Goal: Information Seeking & Learning: Learn about a topic

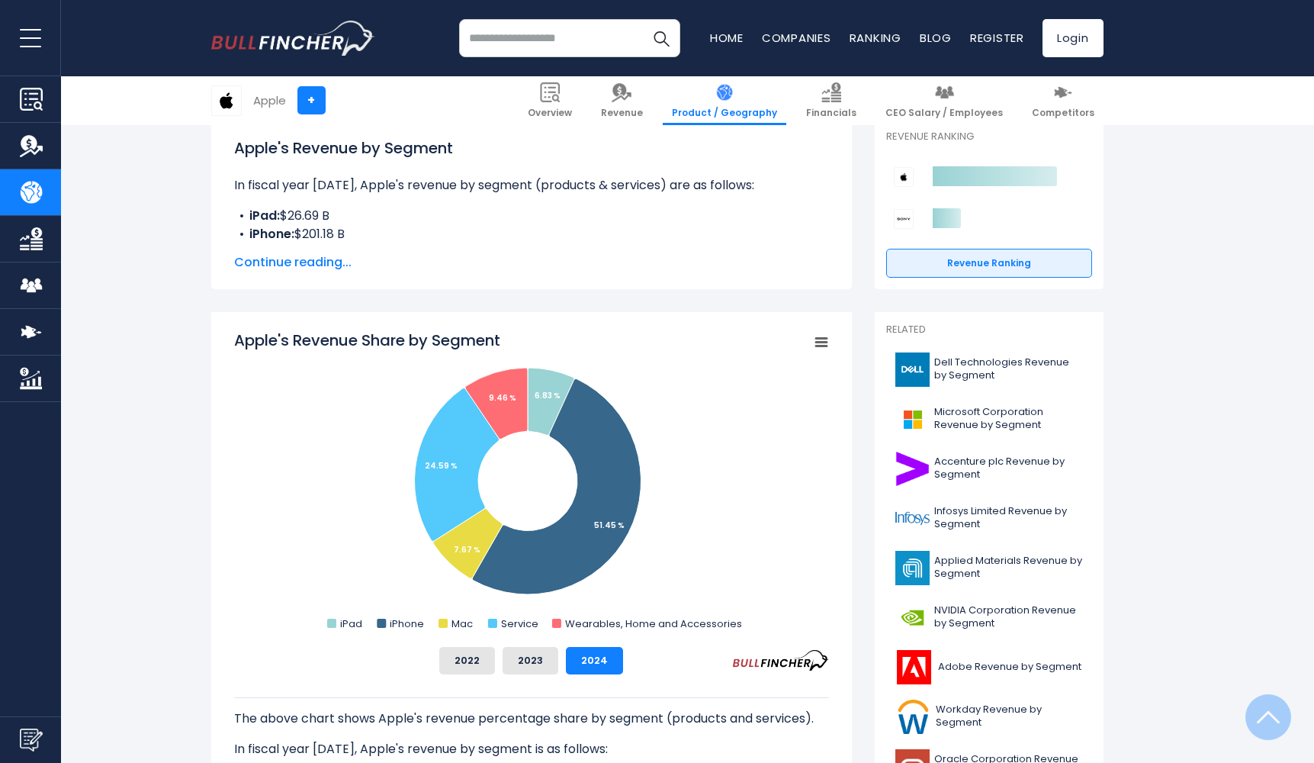
scroll to position [263, 0]
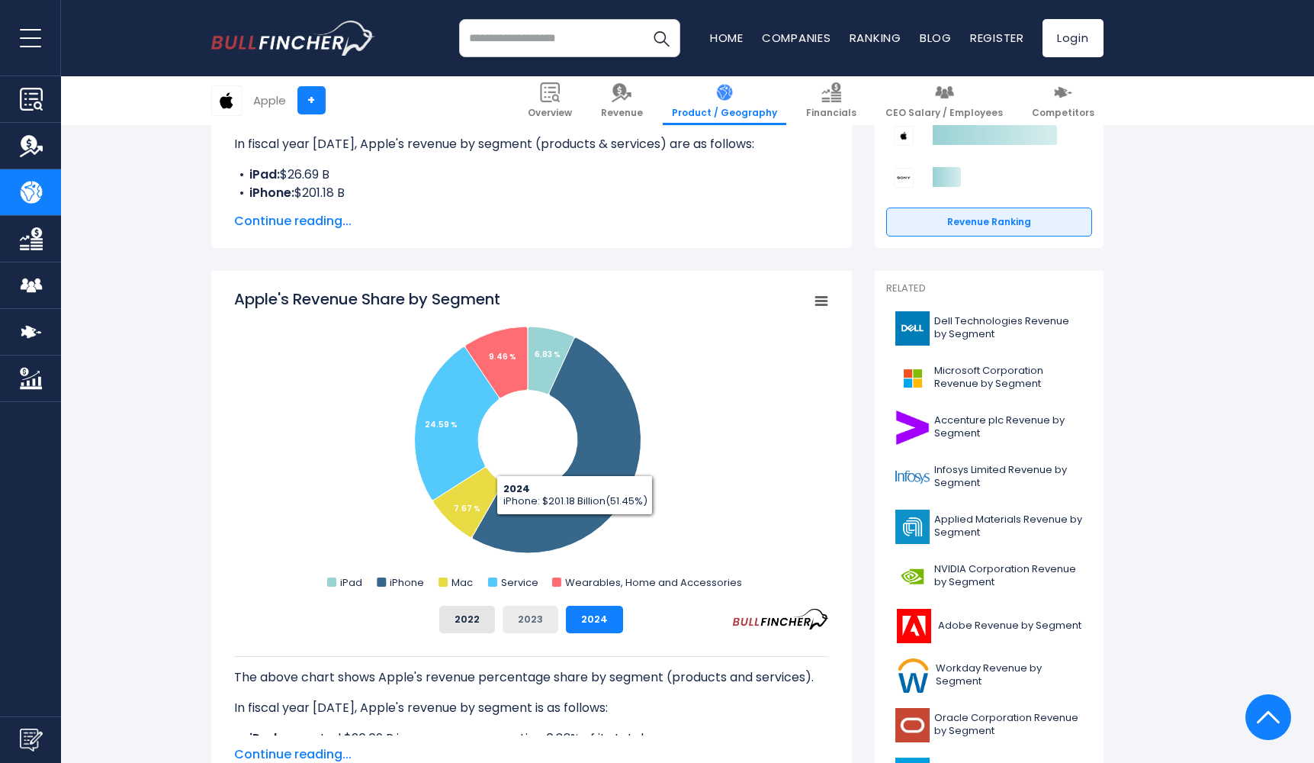
click at [536, 626] on button "2023" at bounding box center [531, 619] width 56 height 27
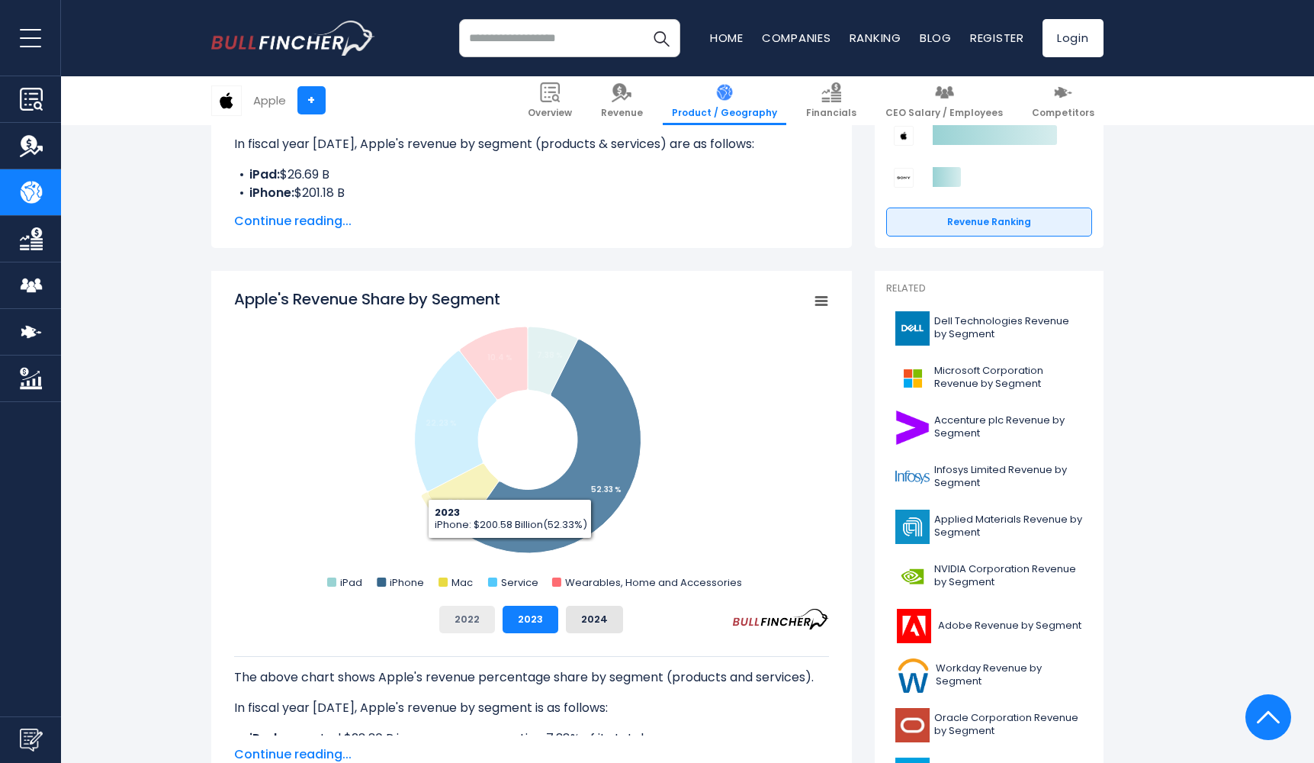
click at [458, 610] on button "2022" at bounding box center [467, 619] width 56 height 27
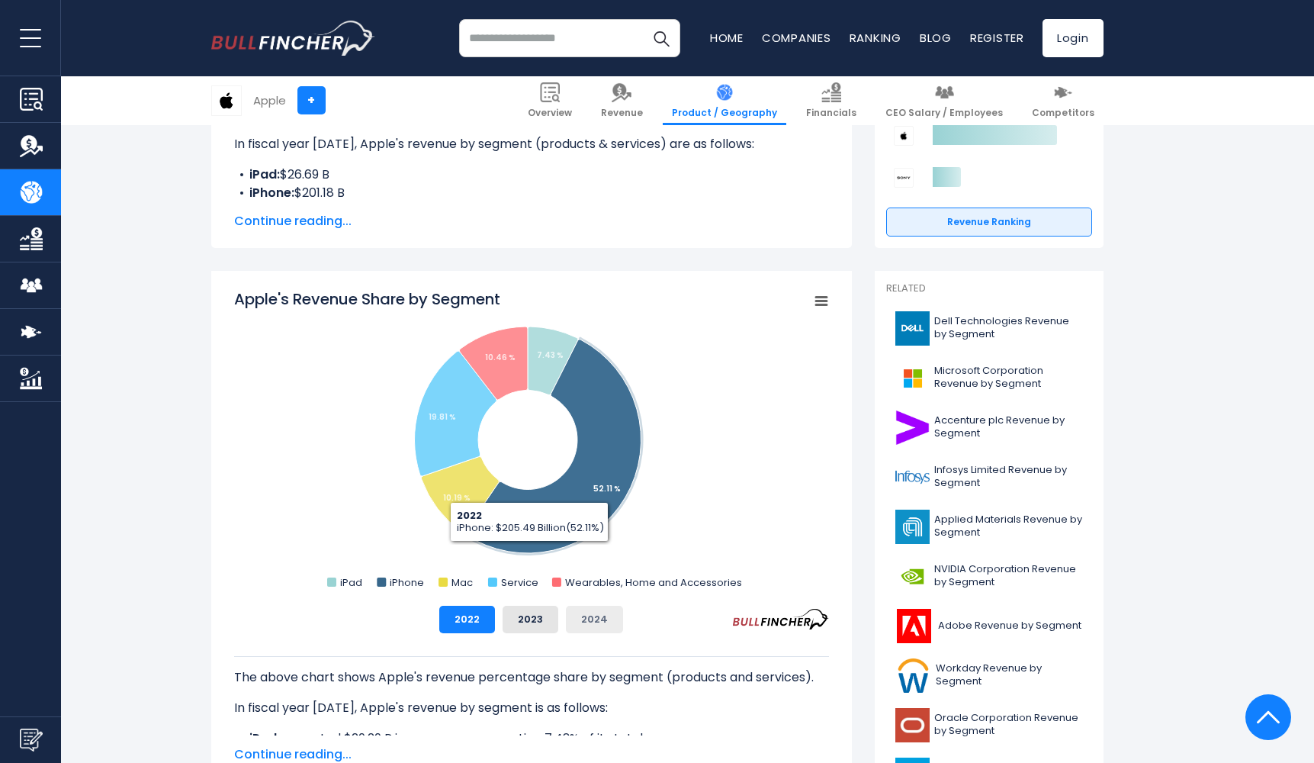
click at [575, 606] on button "2024" at bounding box center [594, 619] width 57 height 27
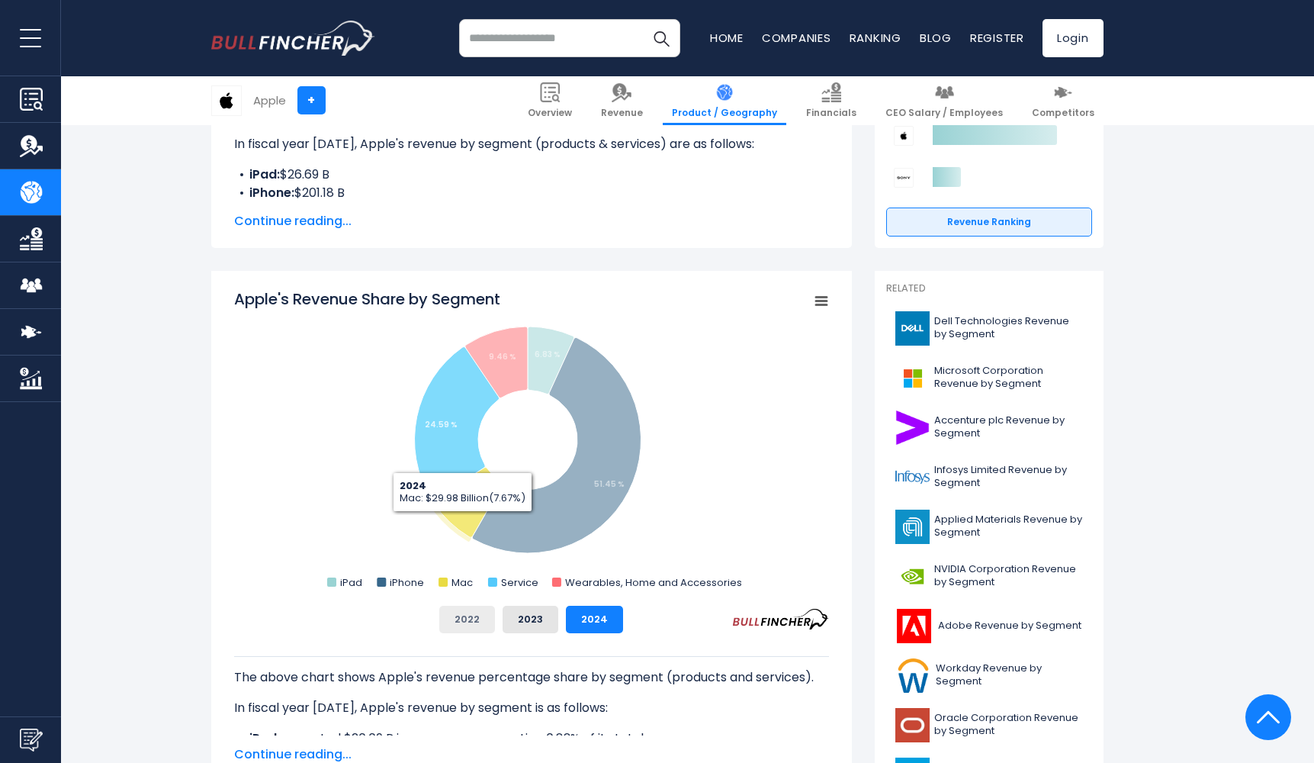
click at [471, 615] on button "2022" at bounding box center [467, 619] width 56 height 27
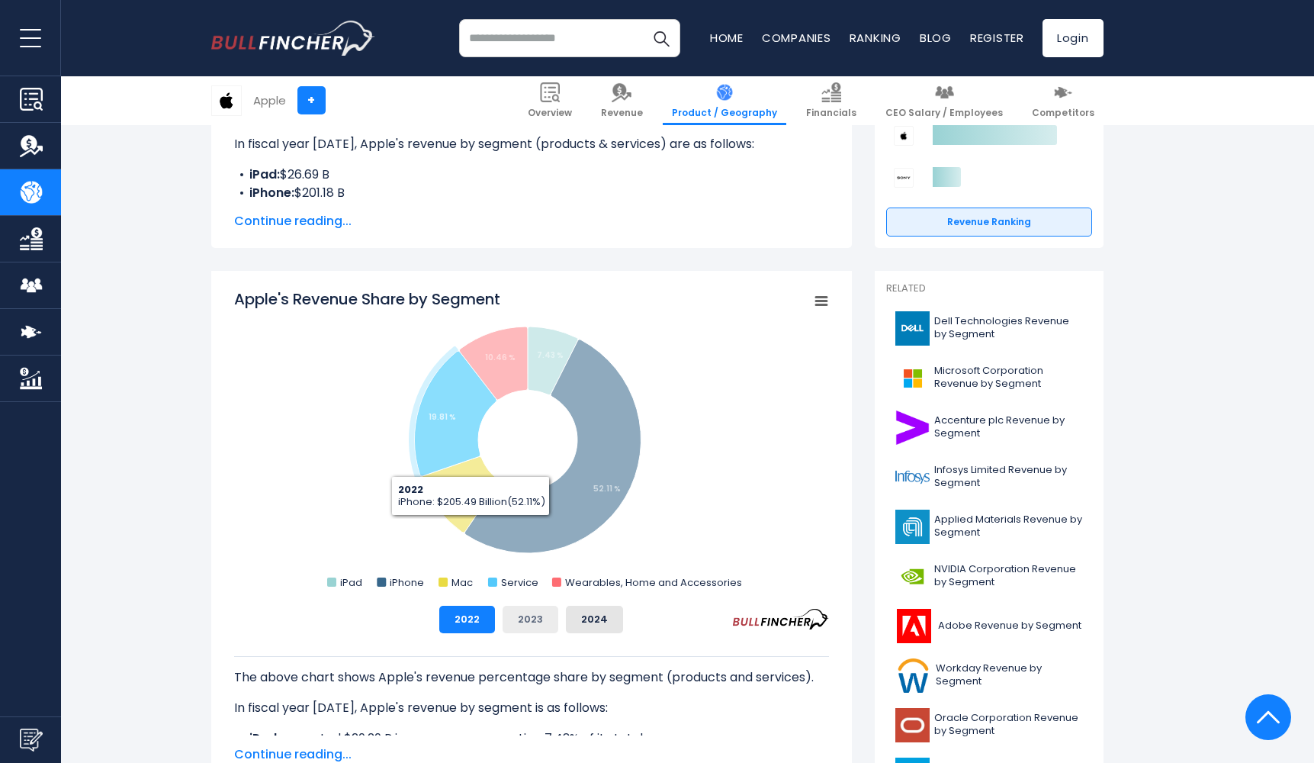
click at [521, 626] on button "2023" at bounding box center [531, 619] width 56 height 27
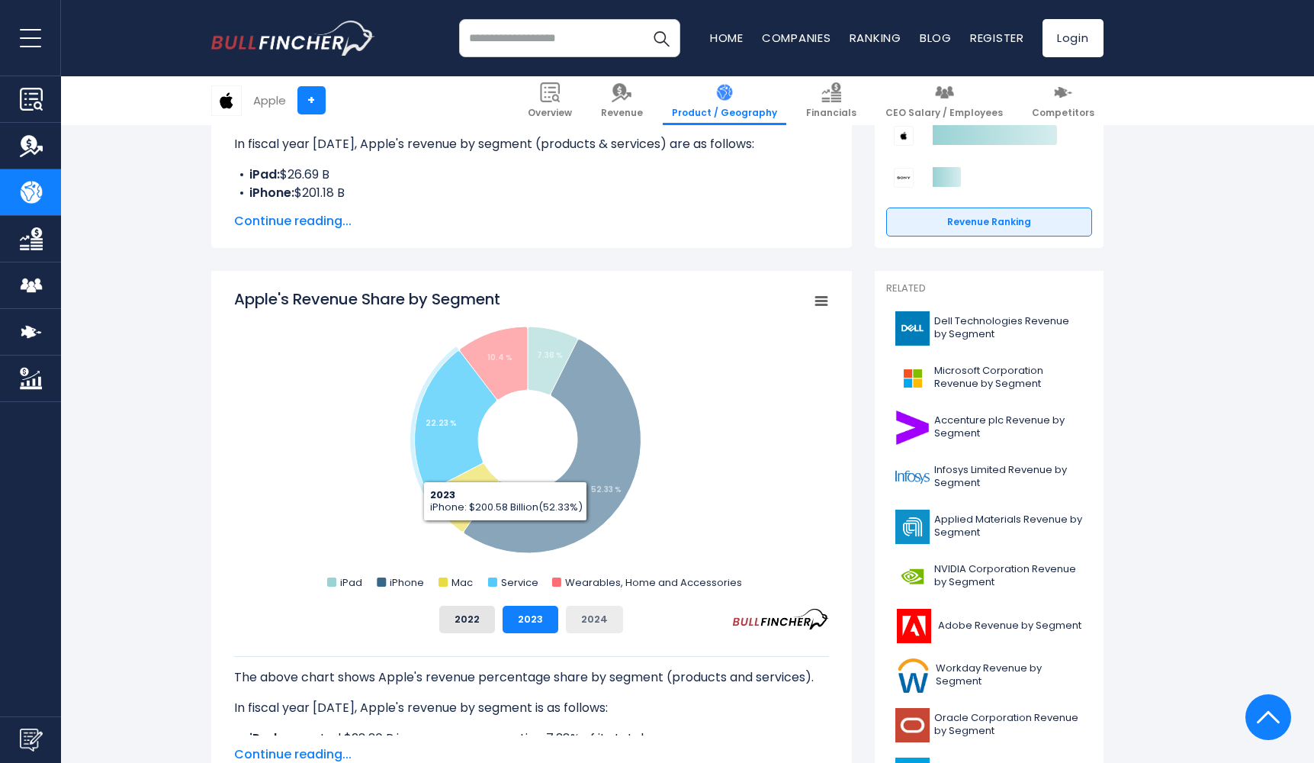
click at [592, 628] on button "2024" at bounding box center [594, 619] width 57 height 27
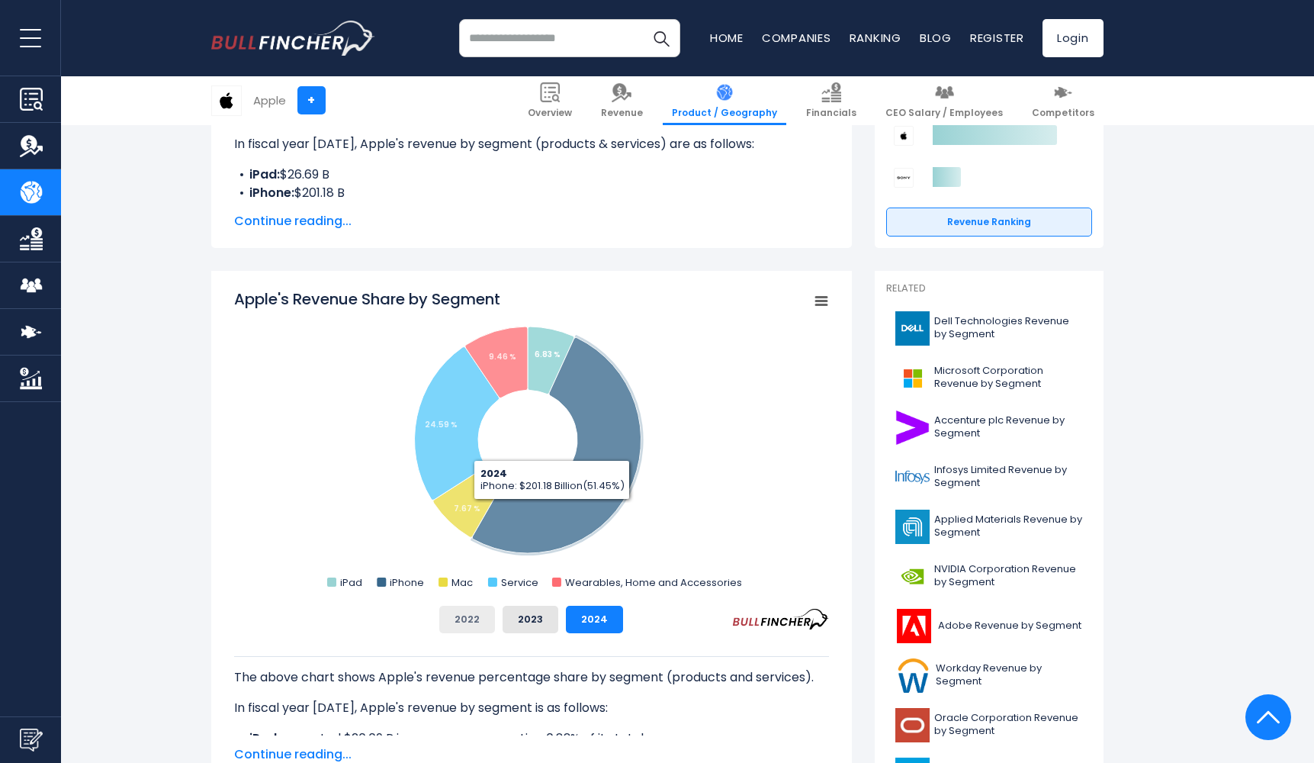
click at [478, 626] on button "2022" at bounding box center [467, 619] width 56 height 27
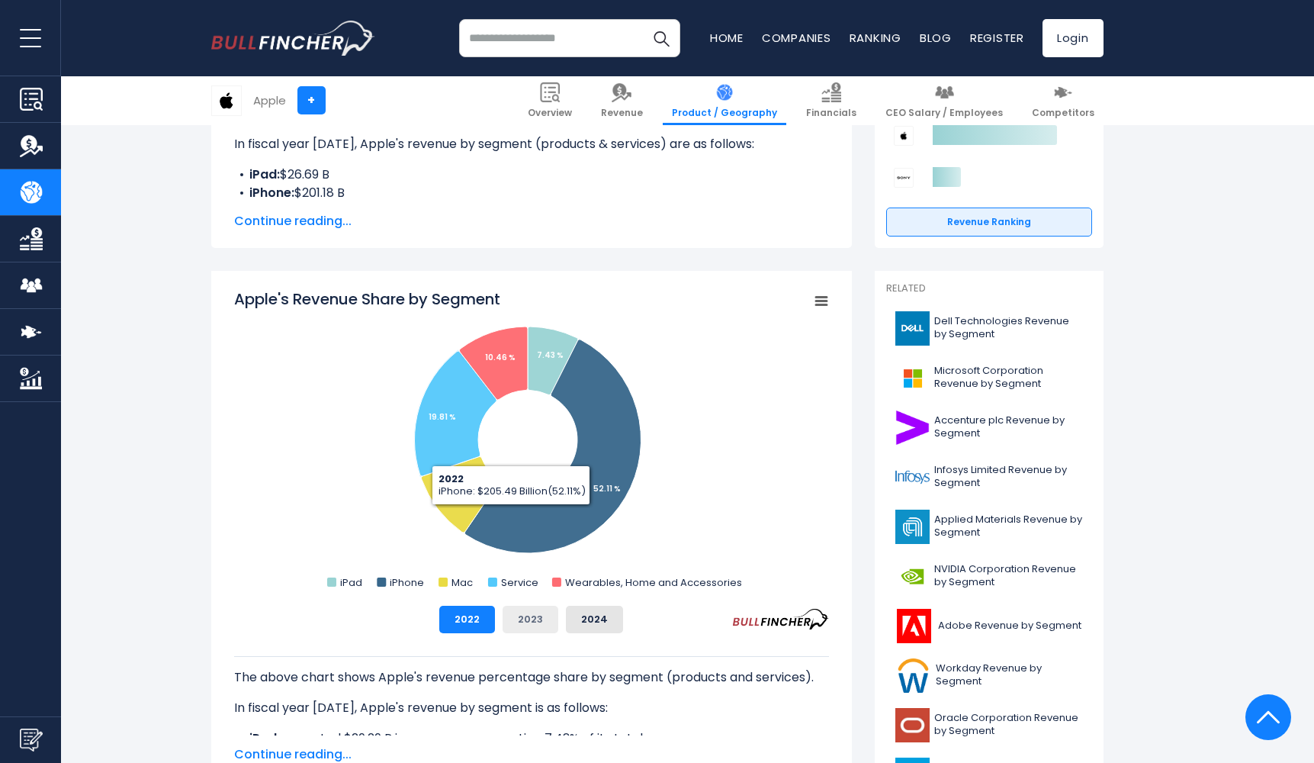
click at [523, 613] on button "2023" at bounding box center [531, 619] width 56 height 27
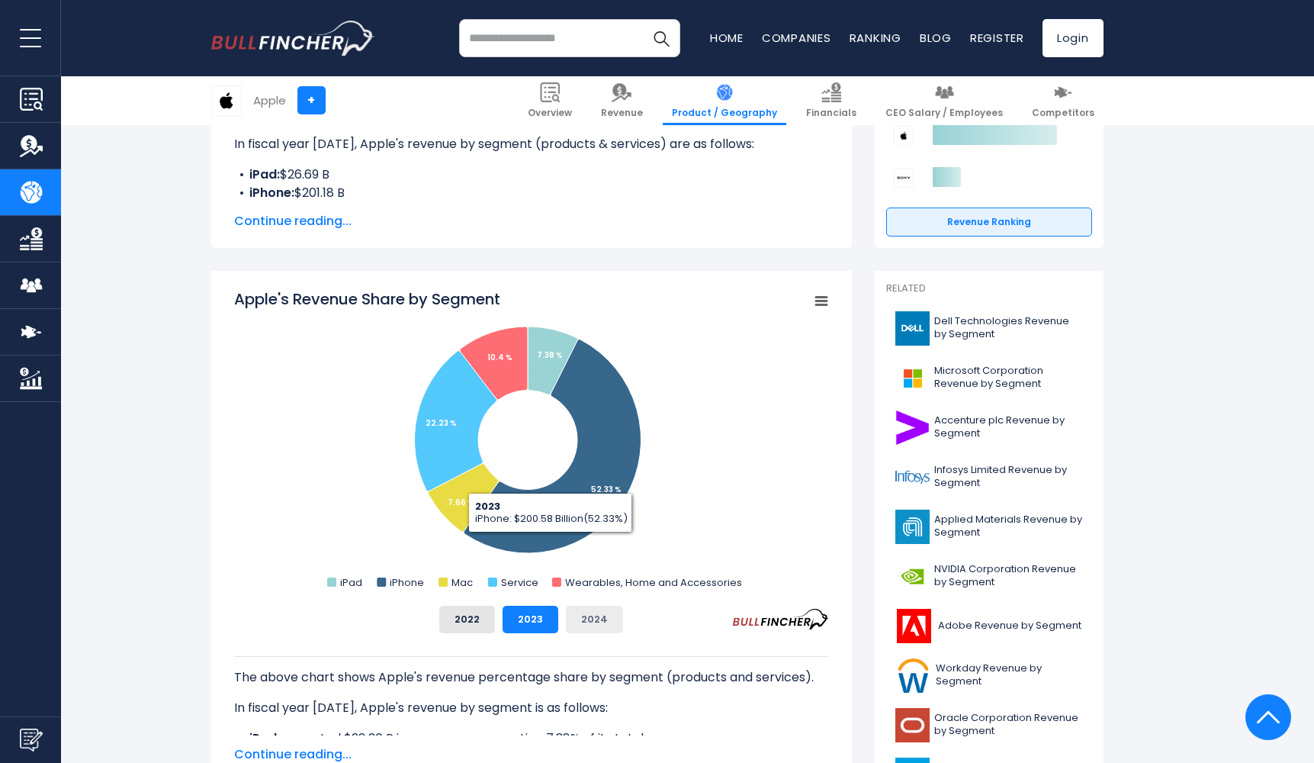
click at [582, 623] on button "2024" at bounding box center [594, 619] width 57 height 27
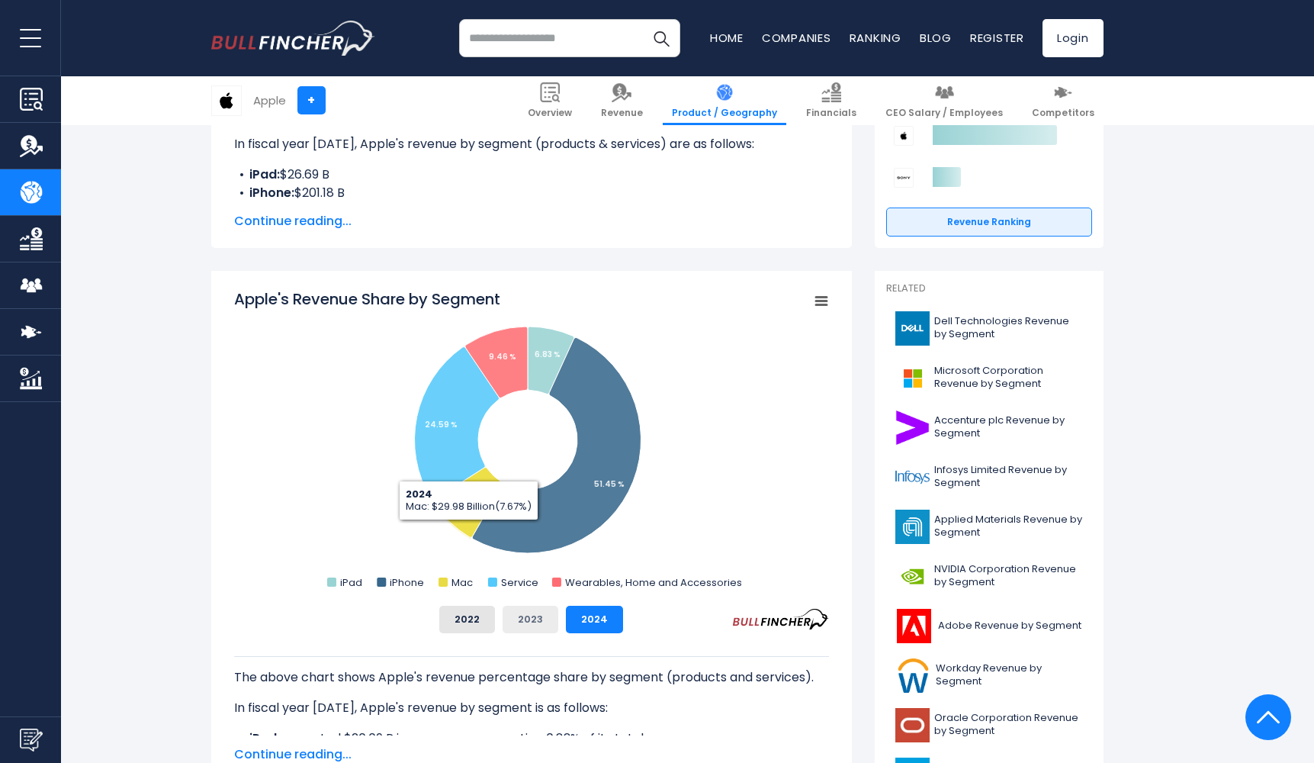
click at [537, 622] on button "2023" at bounding box center [531, 619] width 56 height 27
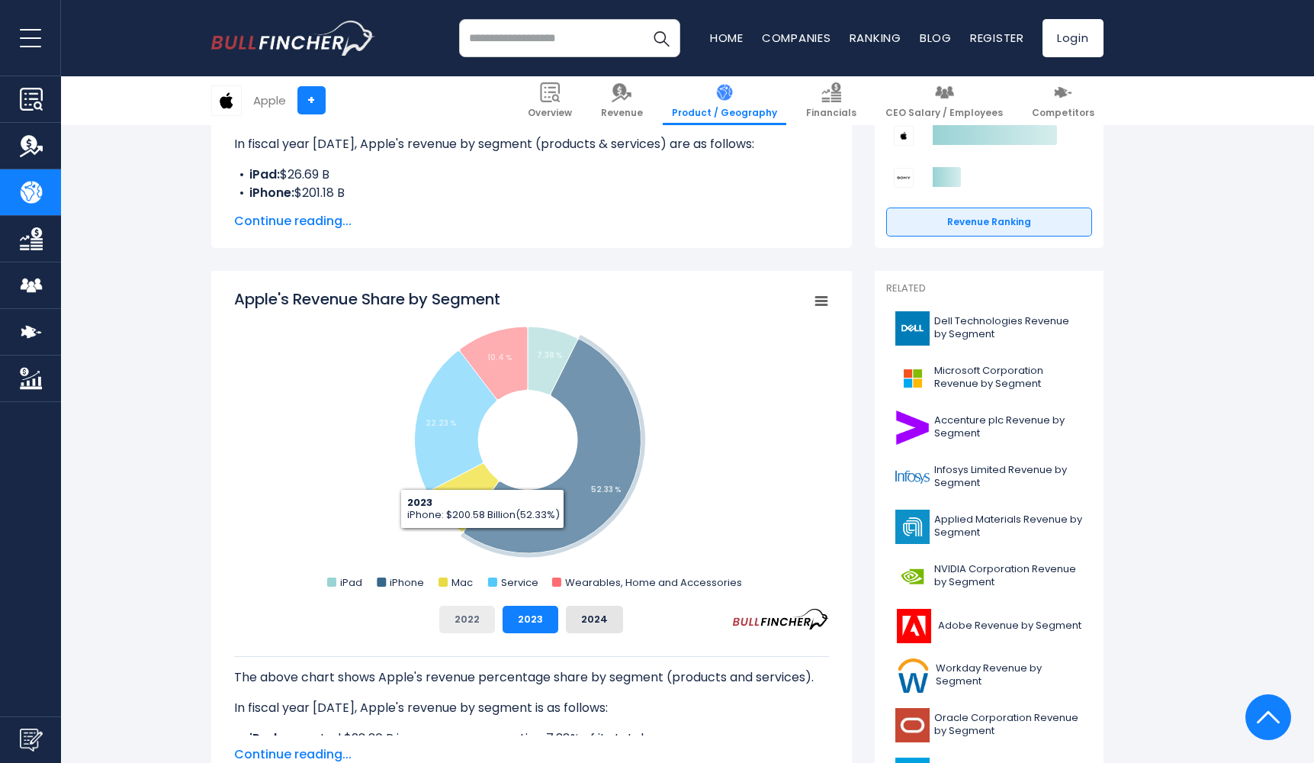
click at [474, 613] on button "2022" at bounding box center [467, 619] width 56 height 27
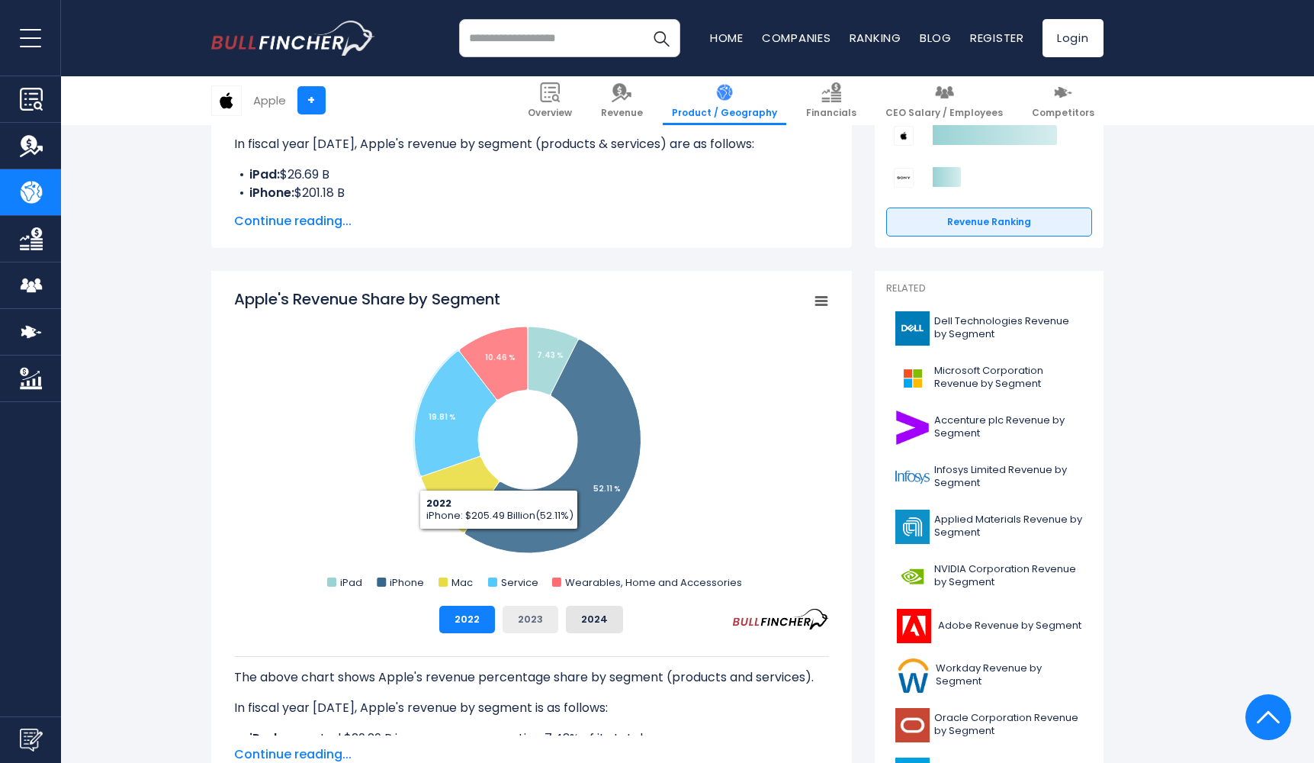
click at [539, 612] on button "2023" at bounding box center [531, 619] width 56 height 27
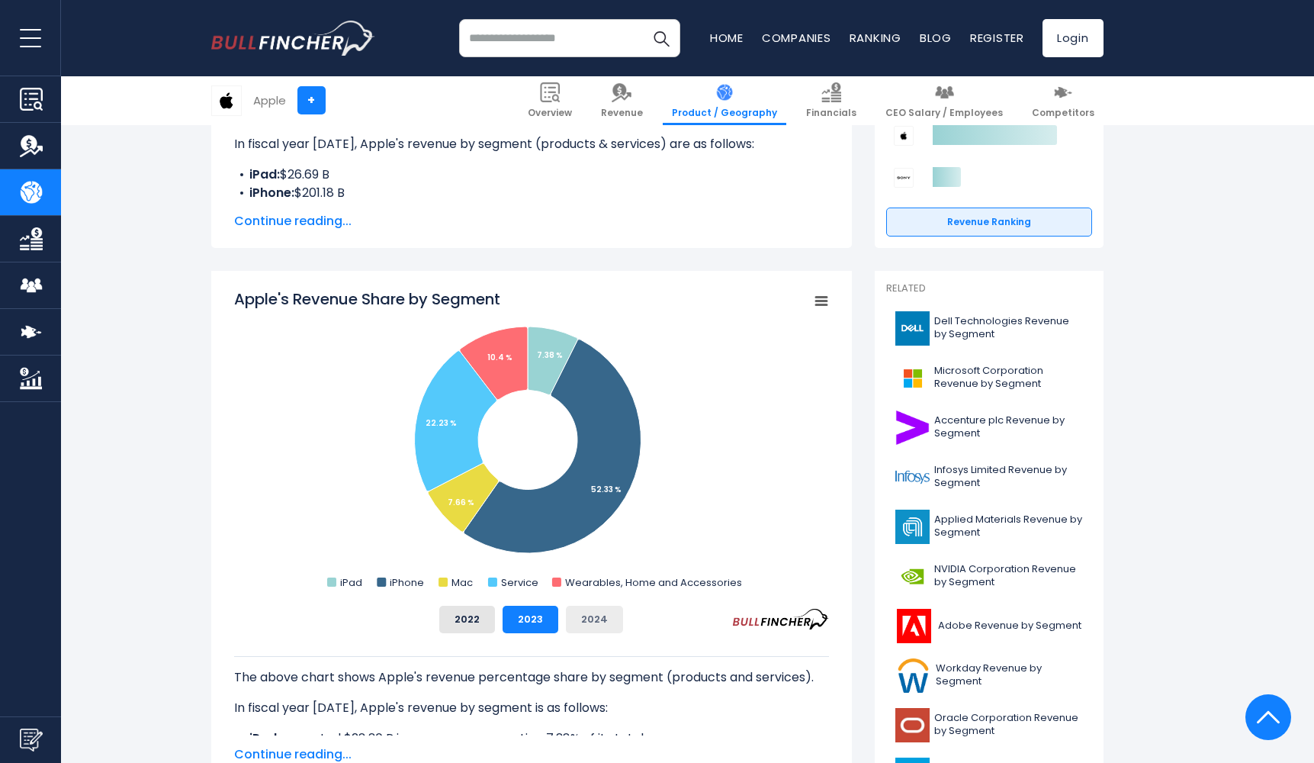
click at [583, 612] on button "2024" at bounding box center [594, 619] width 57 height 27
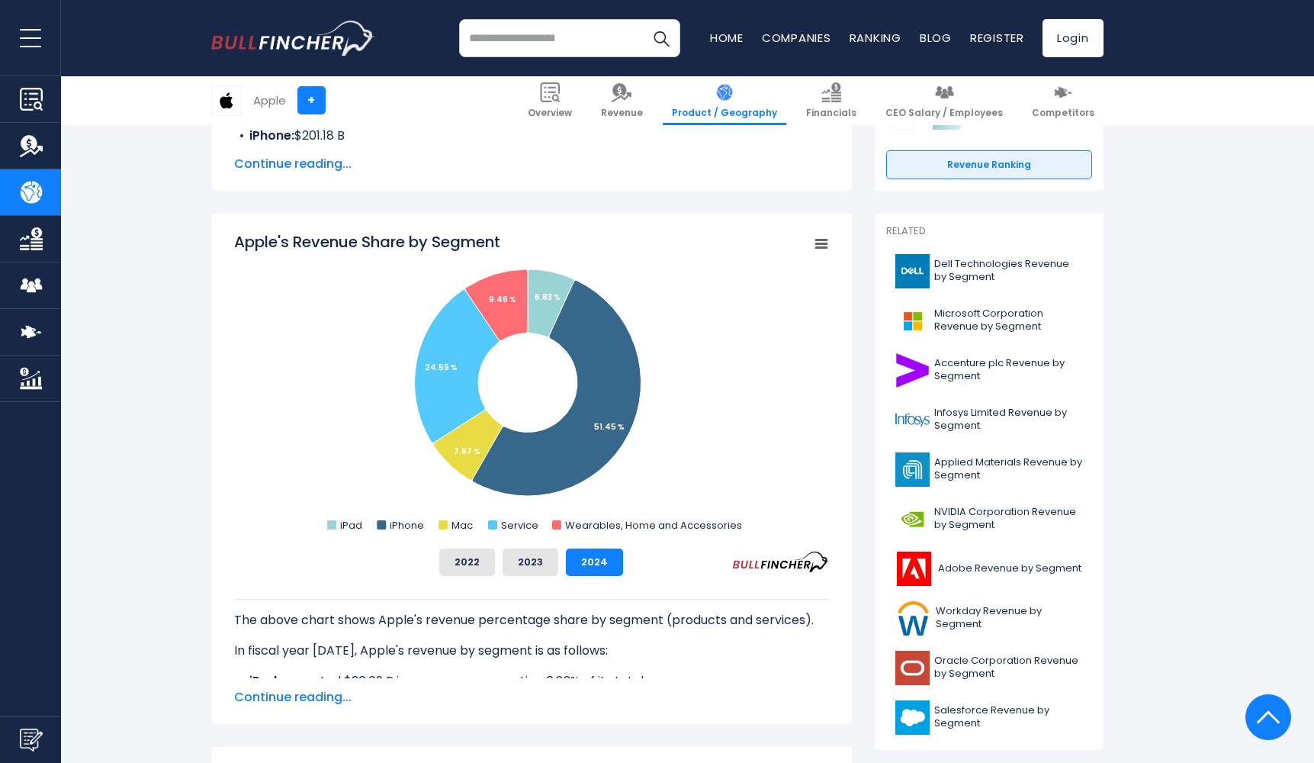
scroll to position [317, 0]
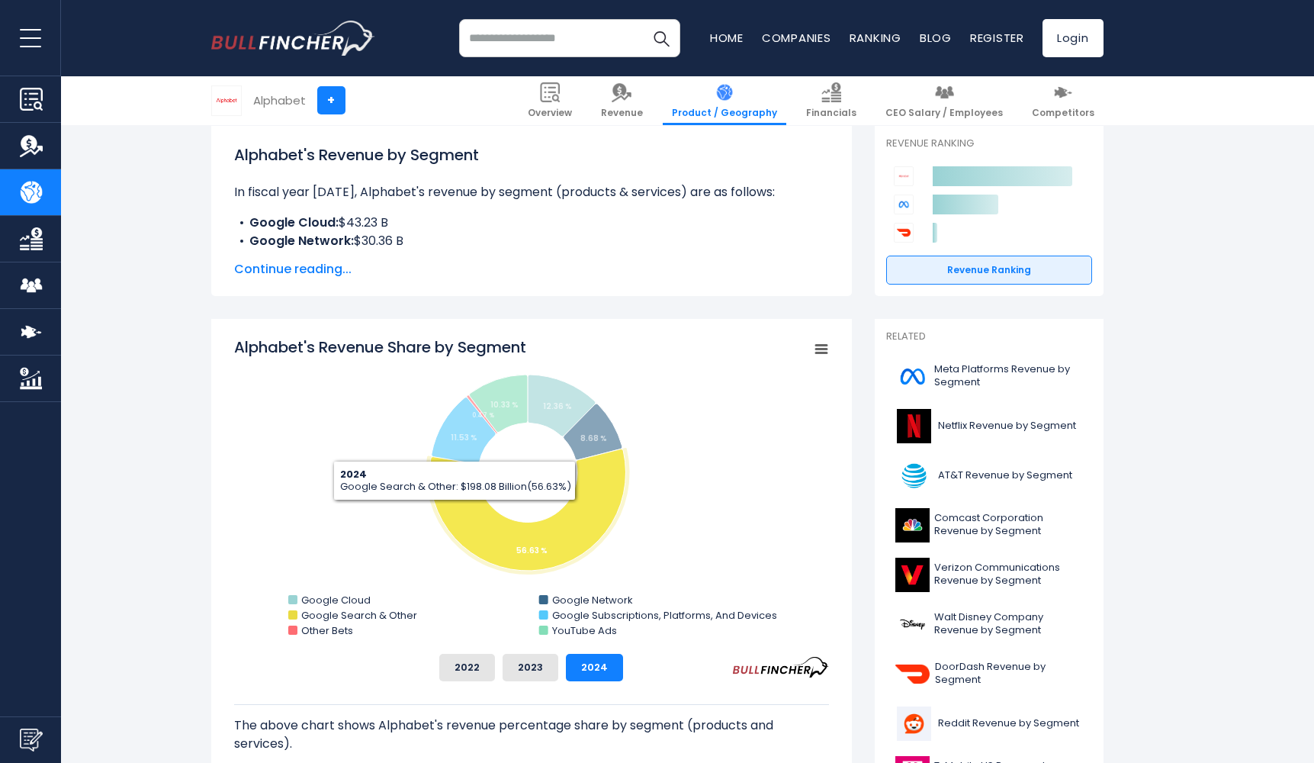
scroll to position [435, 0]
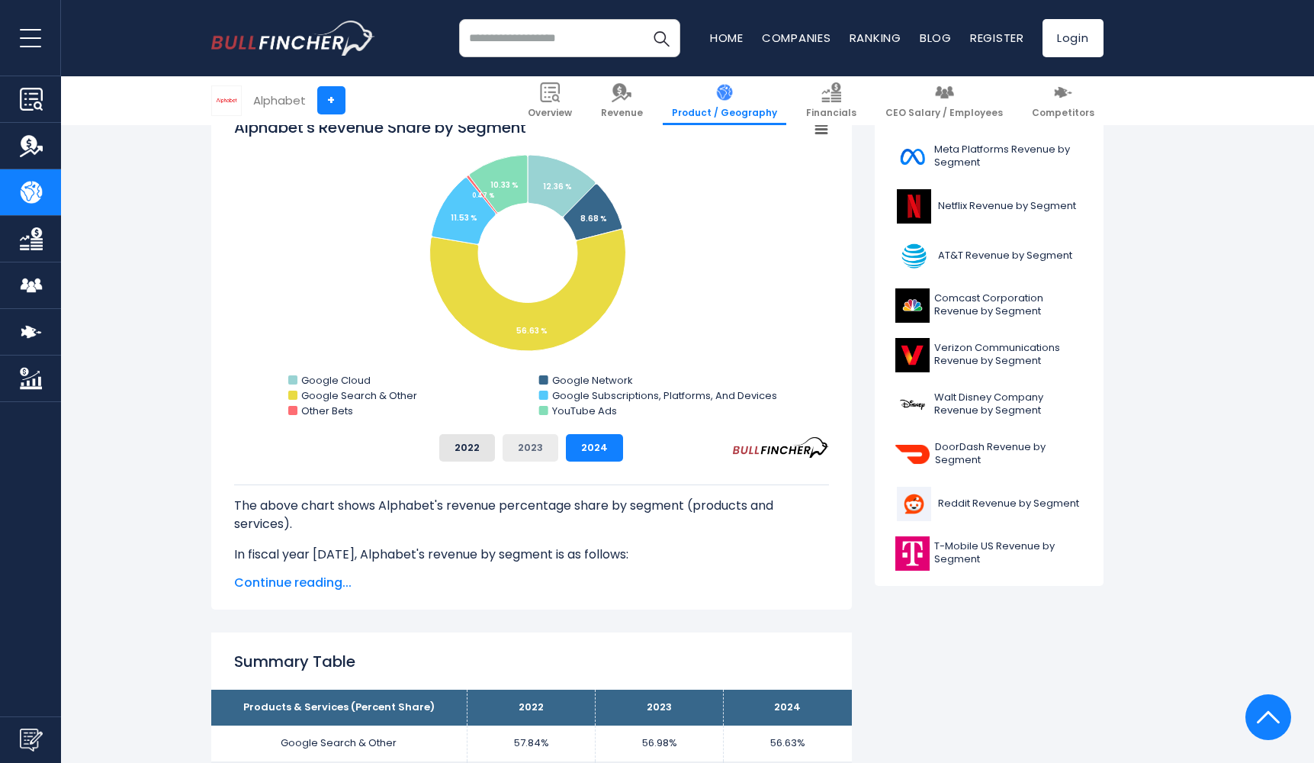
click at [512, 456] on button "2023" at bounding box center [531, 447] width 56 height 27
click at [484, 454] on button "2022" at bounding box center [467, 447] width 56 height 27
click at [525, 445] on button "2023" at bounding box center [531, 447] width 56 height 27
click at [583, 441] on button "2024" at bounding box center [594, 447] width 57 height 27
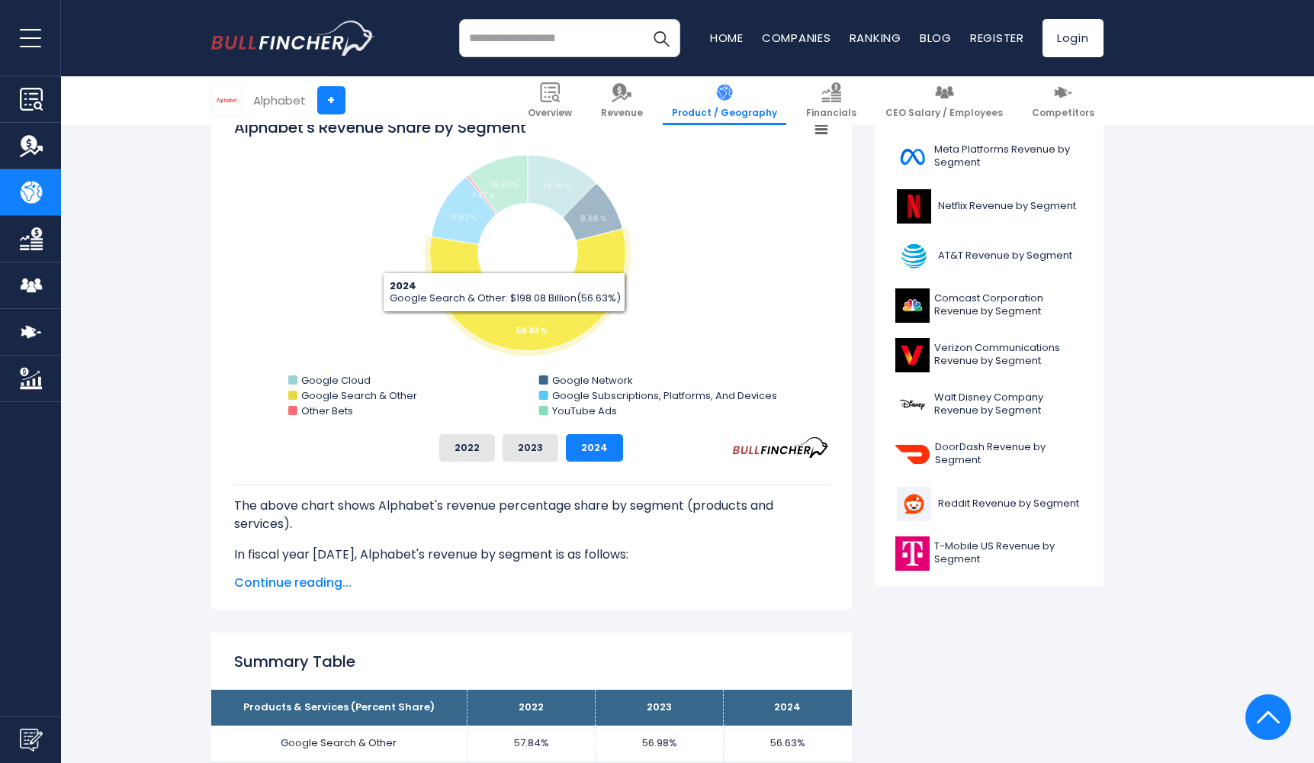
click at [539, 468] on div "The above chart shows Alphabet's revenue percentage share by segment (products …" at bounding box center [531, 513] width 595 height 102
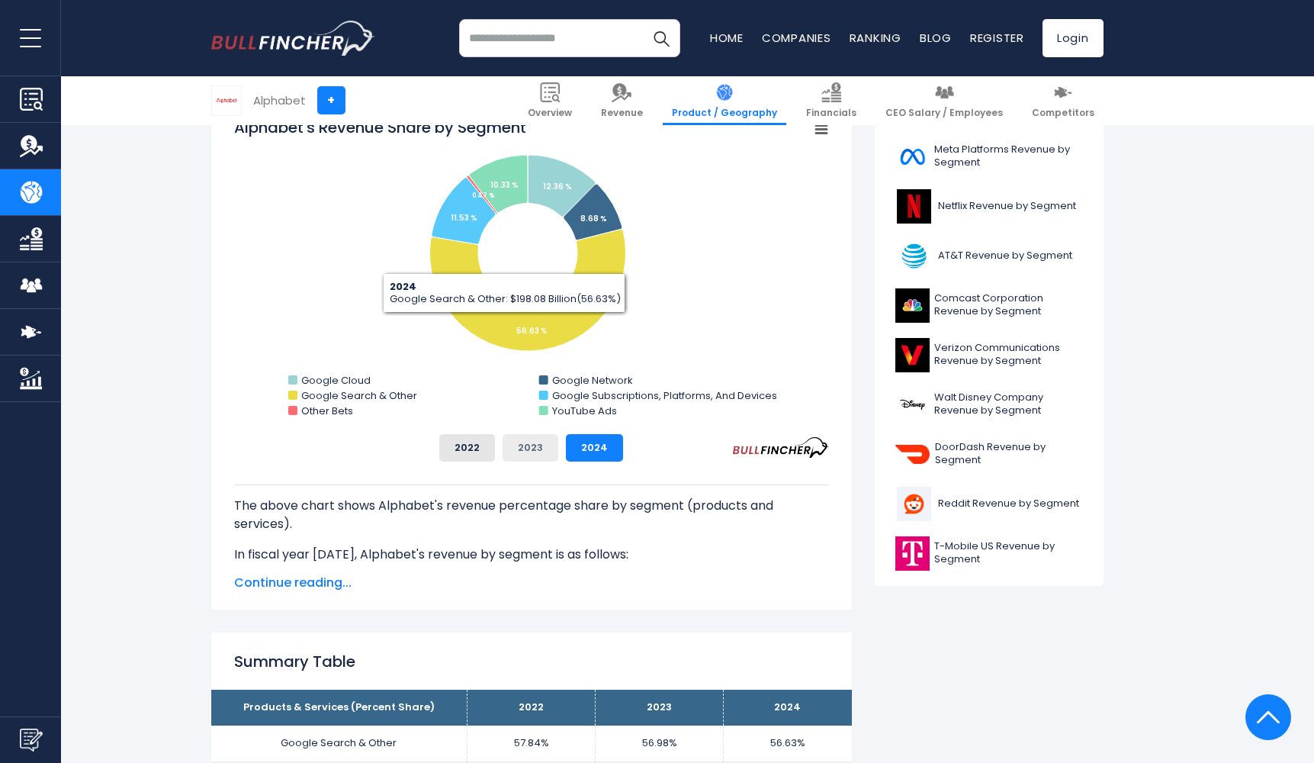
click at [539, 461] on button "2023" at bounding box center [531, 447] width 56 height 27
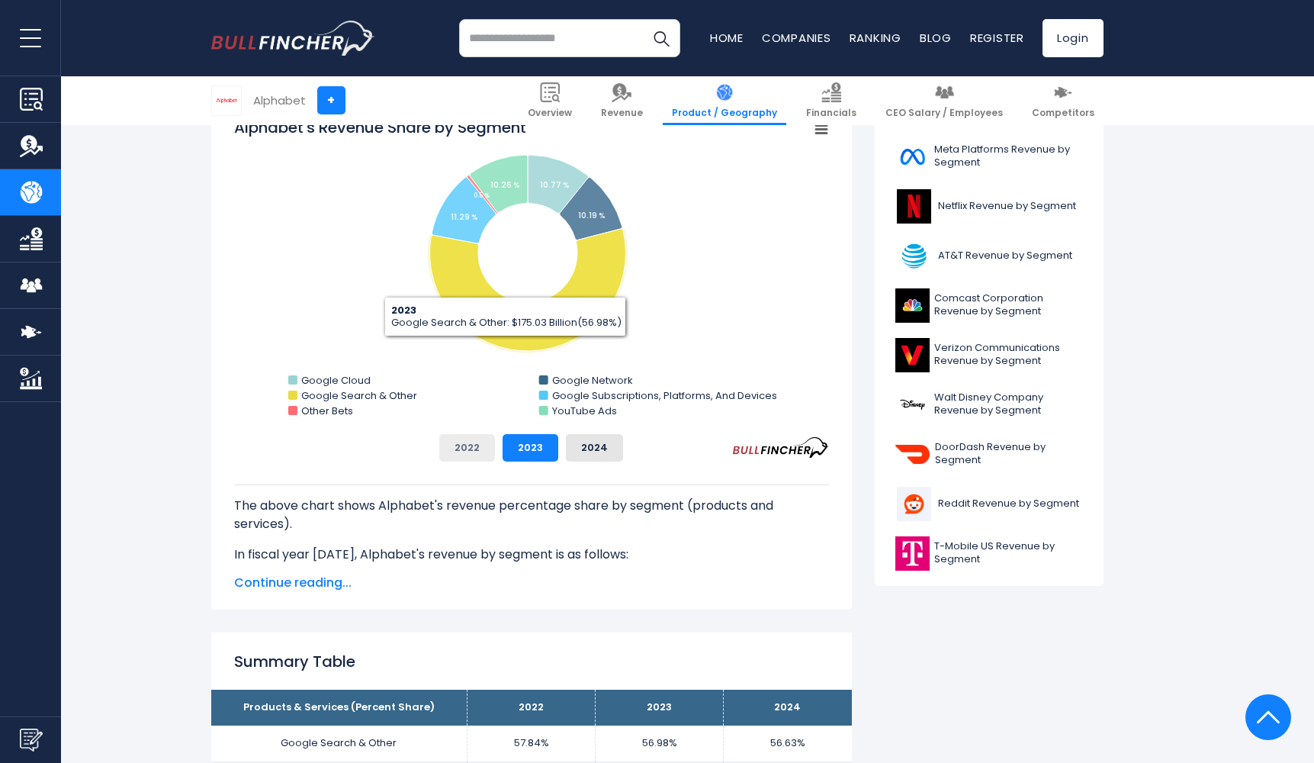
click at [481, 451] on button "2022" at bounding box center [467, 447] width 56 height 27
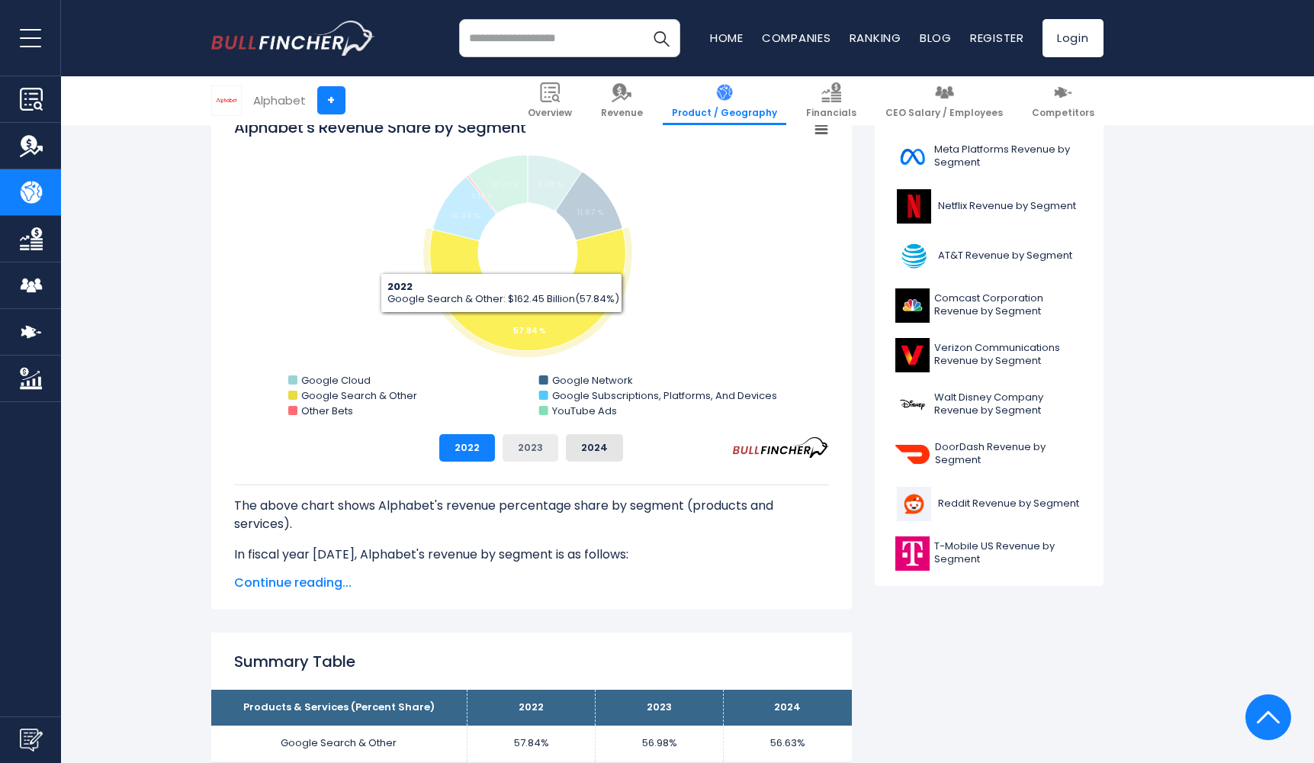
click at [527, 441] on button "2023" at bounding box center [531, 447] width 56 height 27
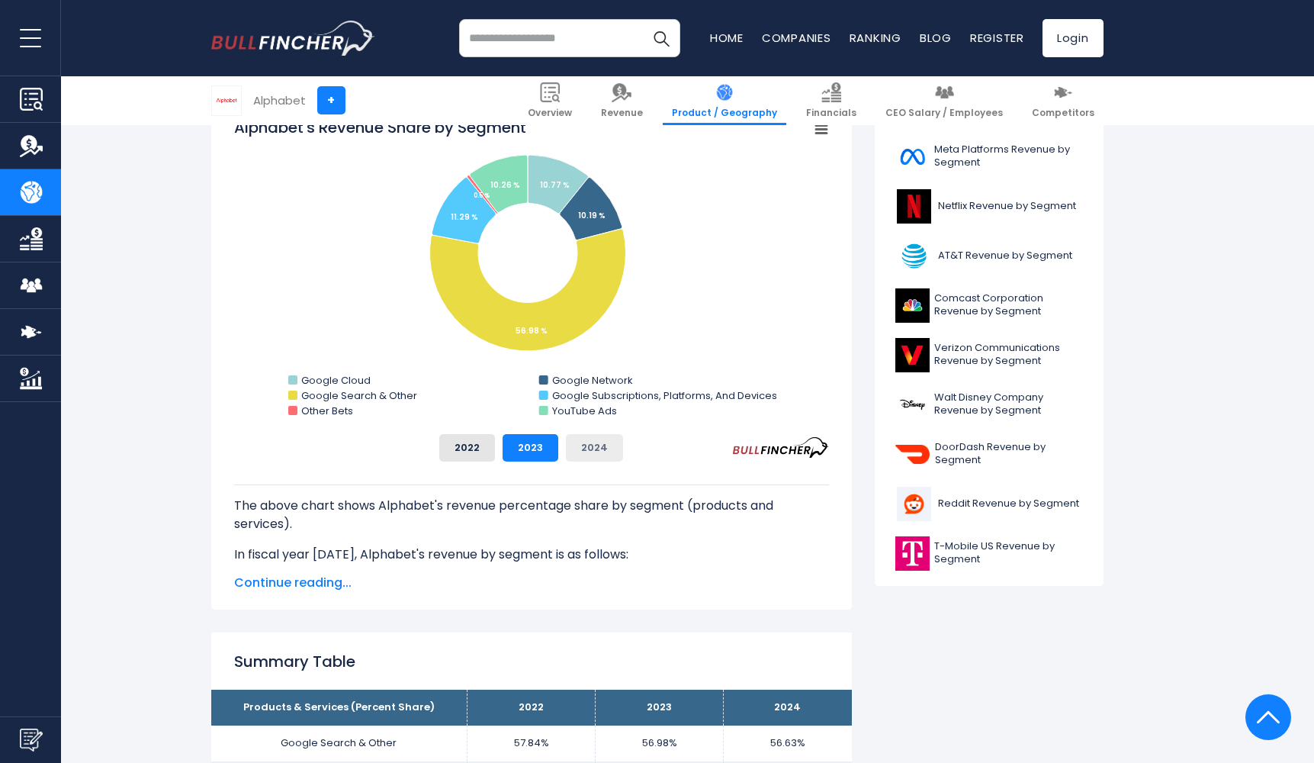
click at [577, 445] on button "2024" at bounding box center [594, 447] width 57 height 27
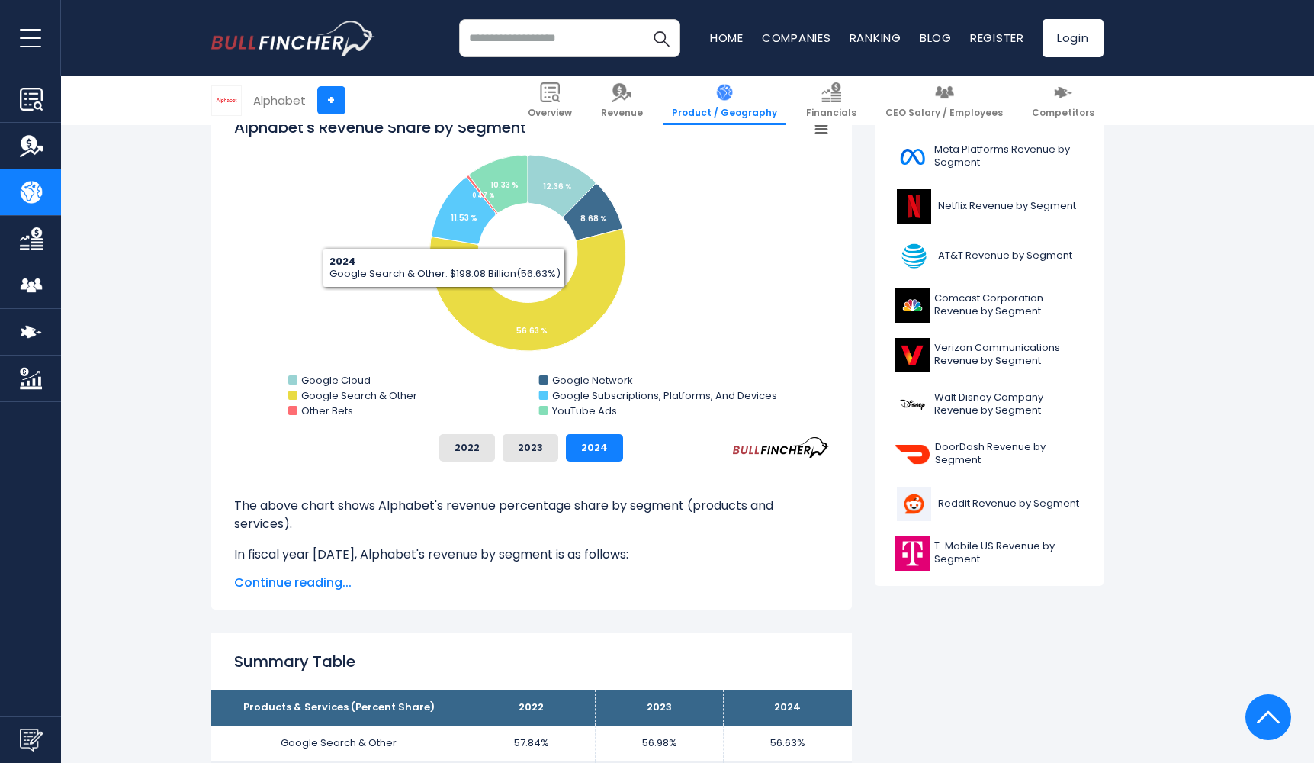
scroll to position [404, 0]
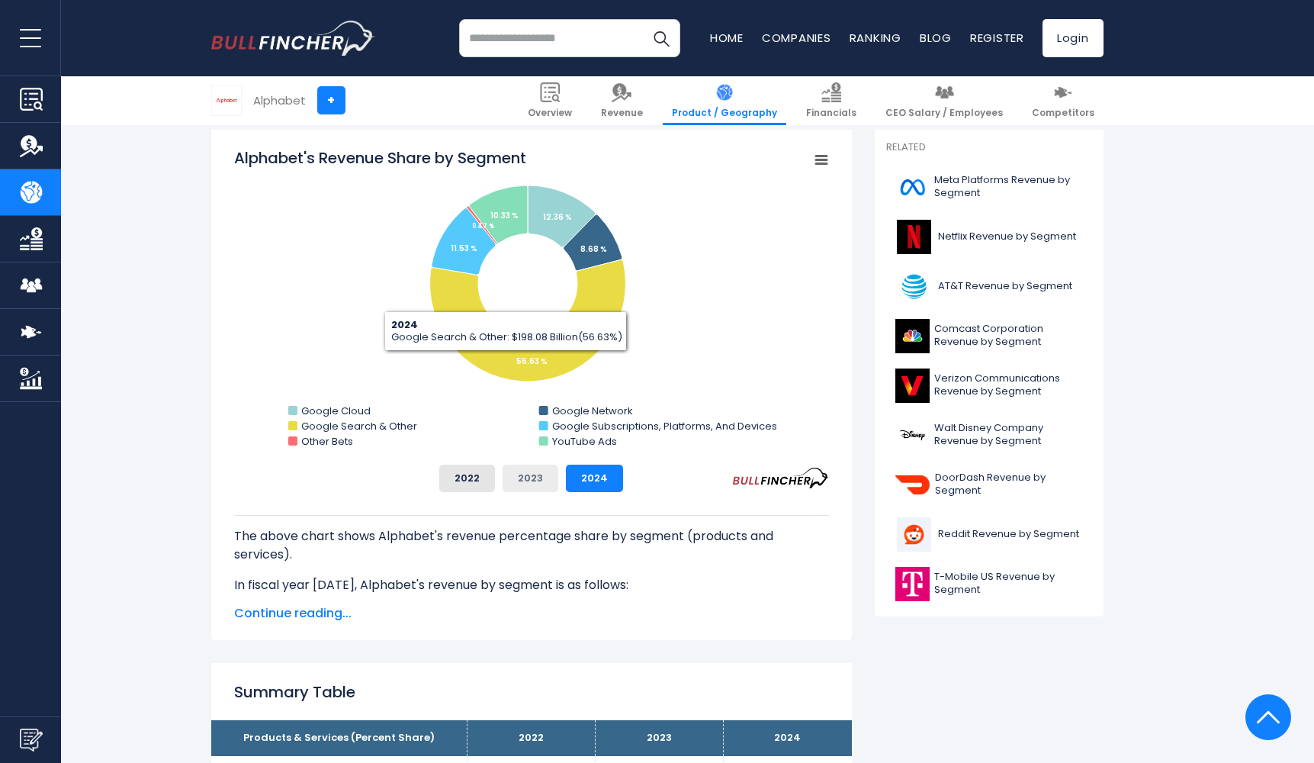
click at [526, 470] on button "2023" at bounding box center [531, 478] width 56 height 27
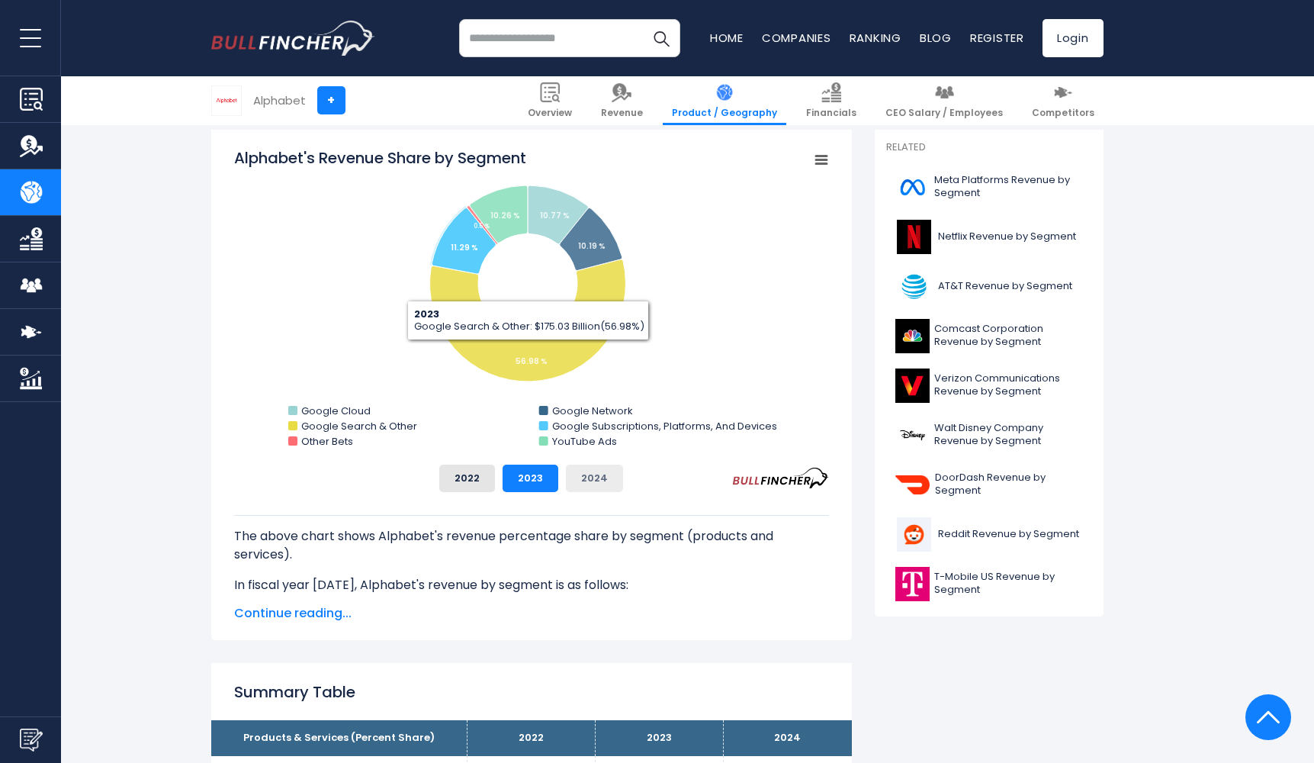
click at [590, 481] on button "2024" at bounding box center [594, 478] width 57 height 27
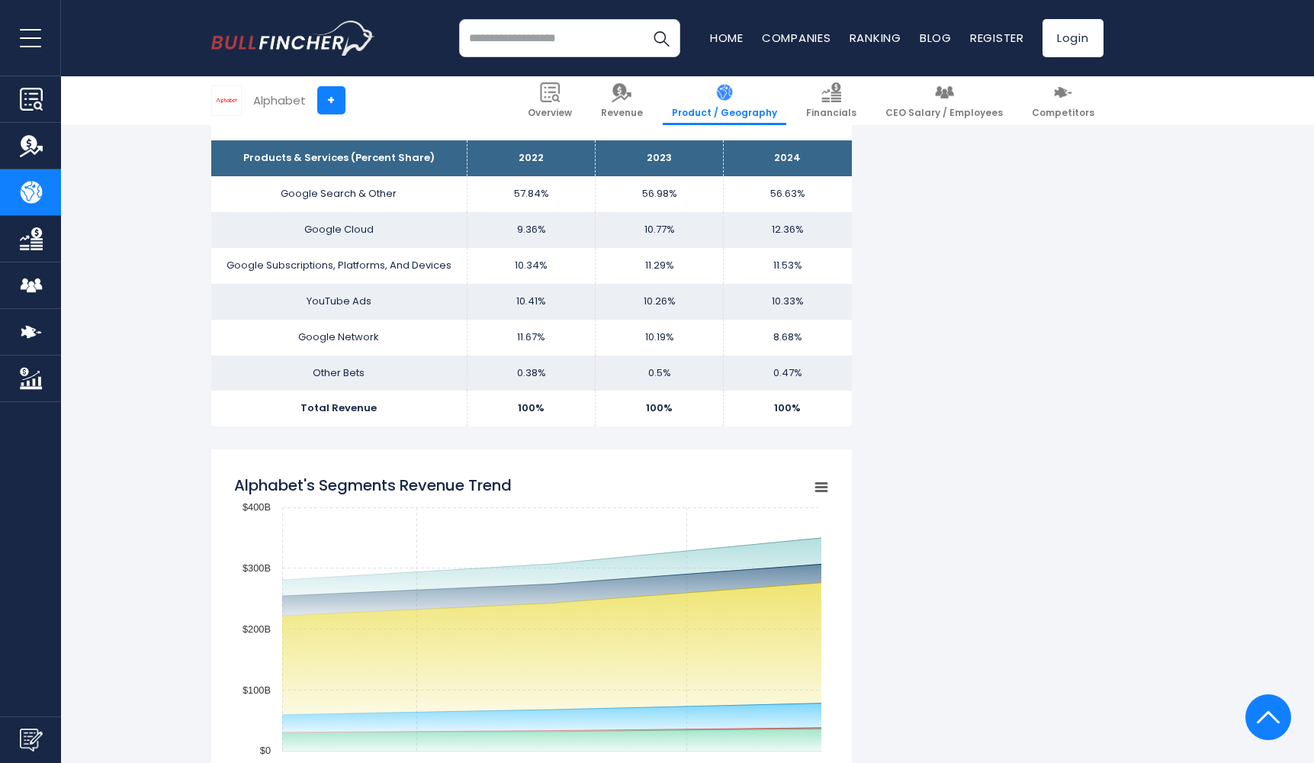
scroll to position [1177, 0]
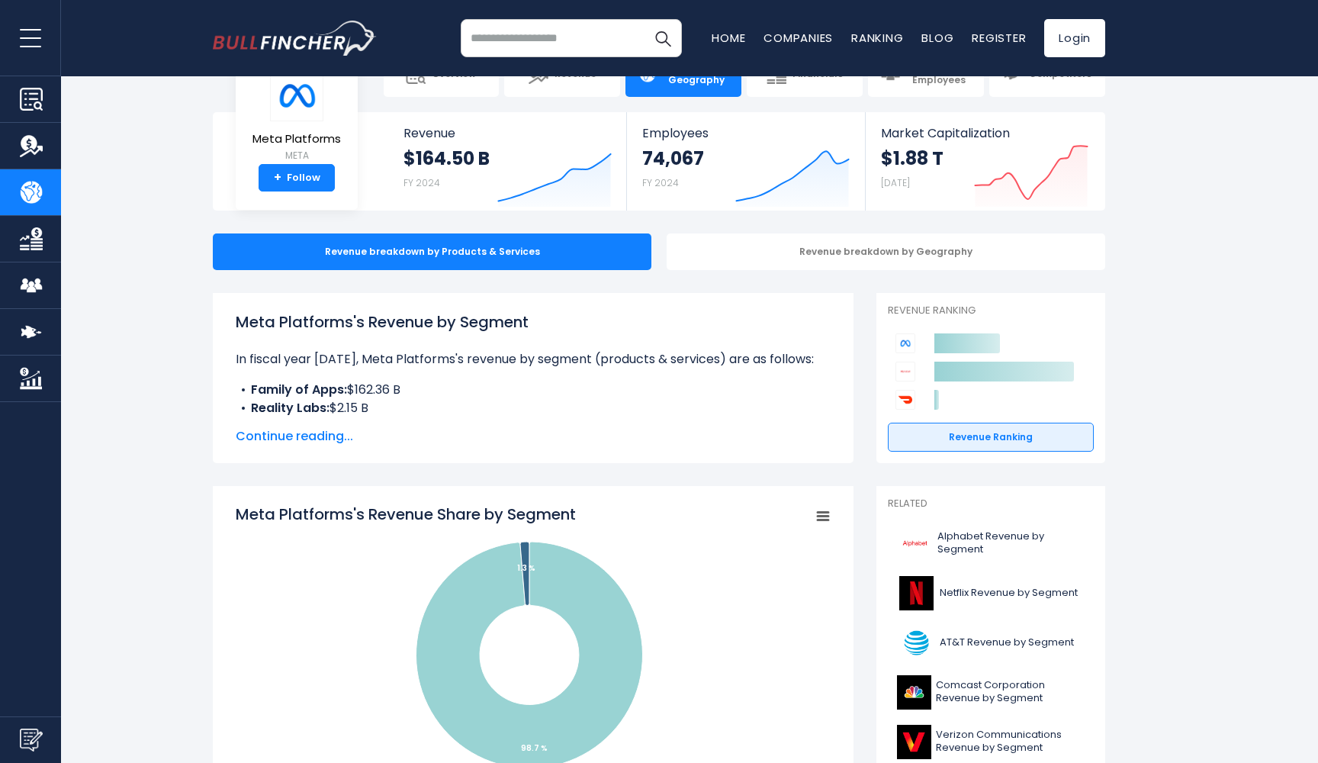
scroll to position [242, 0]
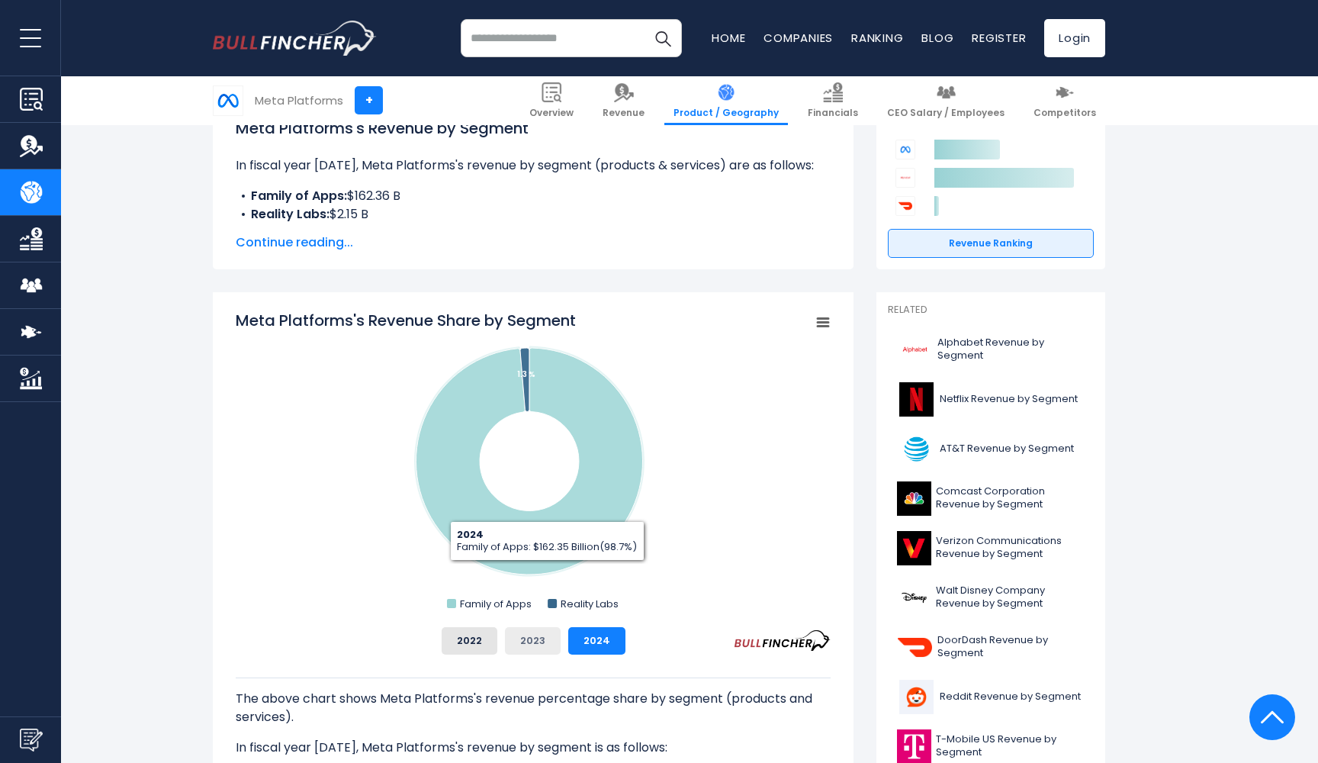
click at [547, 642] on button "2023" at bounding box center [533, 640] width 56 height 27
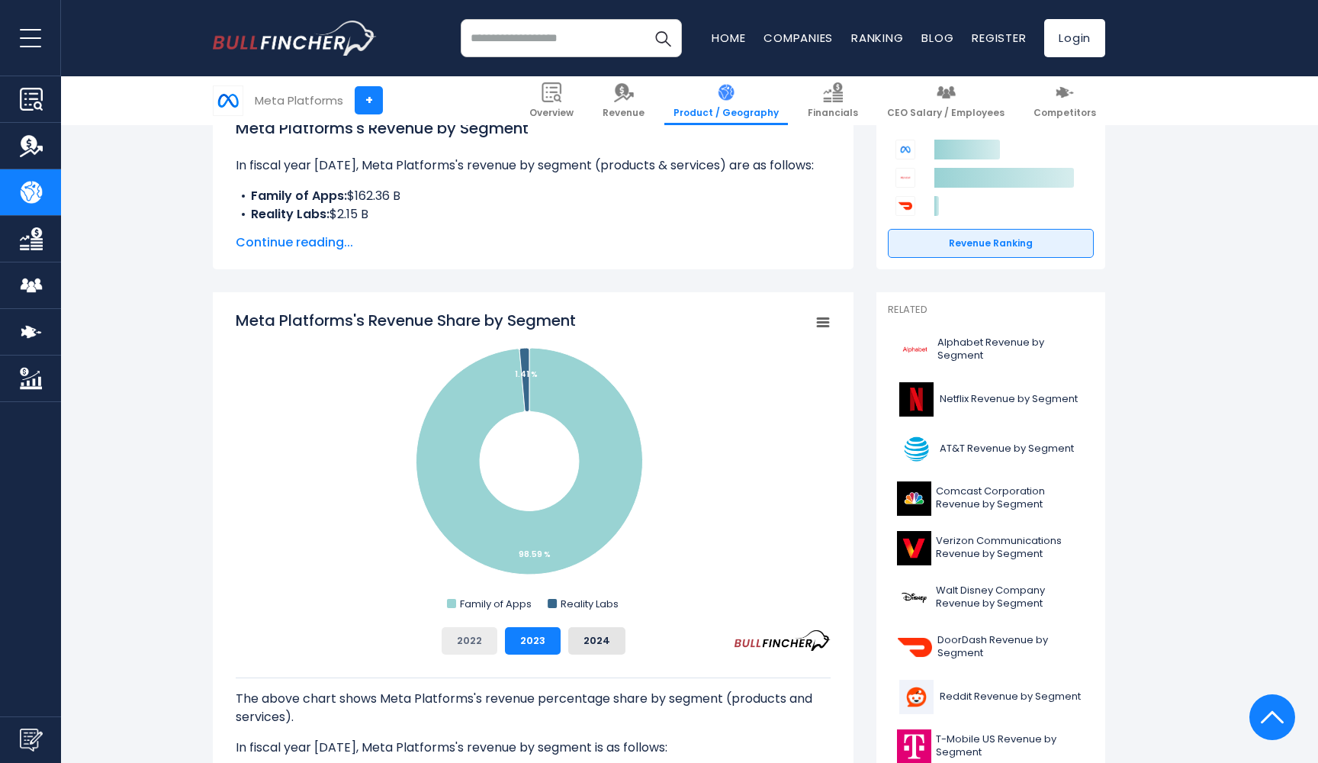
click at [487, 642] on button "2022" at bounding box center [470, 640] width 56 height 27
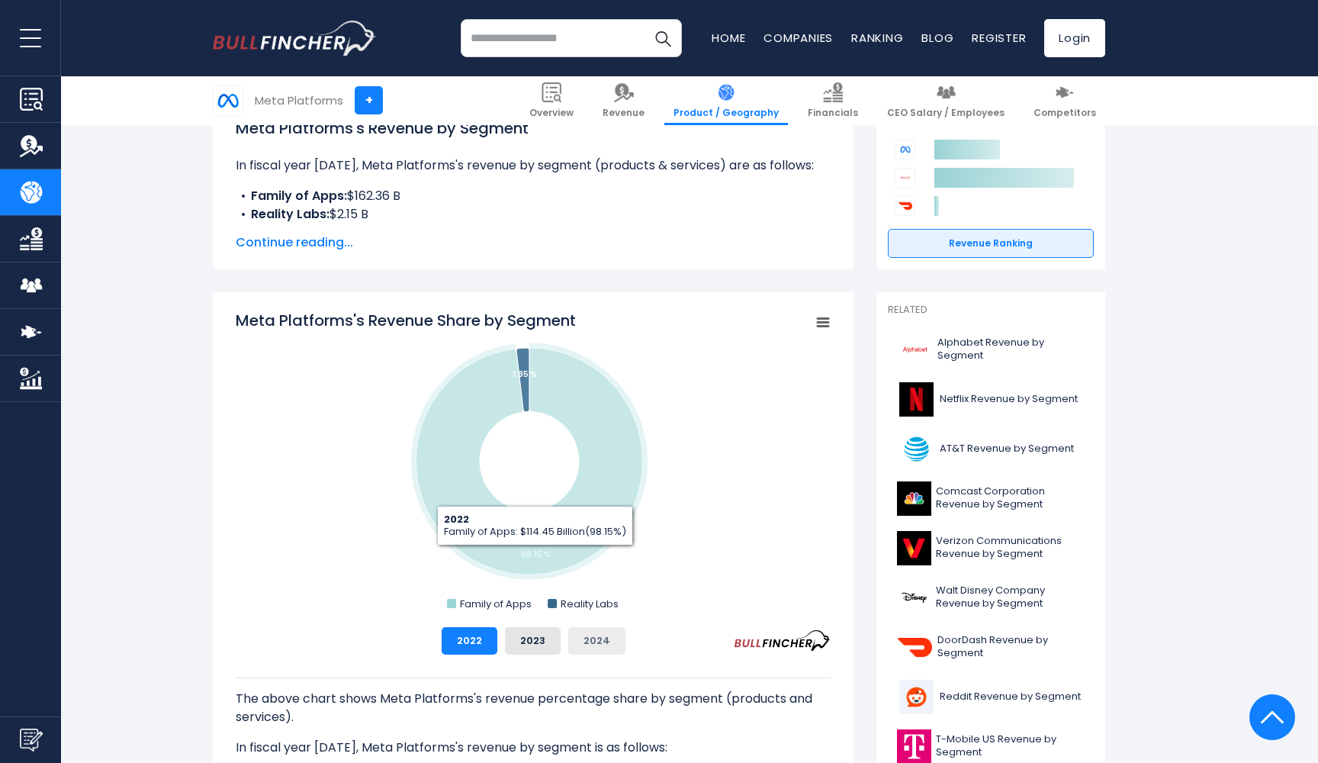
click at [584, 642] on button "2024" at bounding box center [596, 640] width 57 height 27
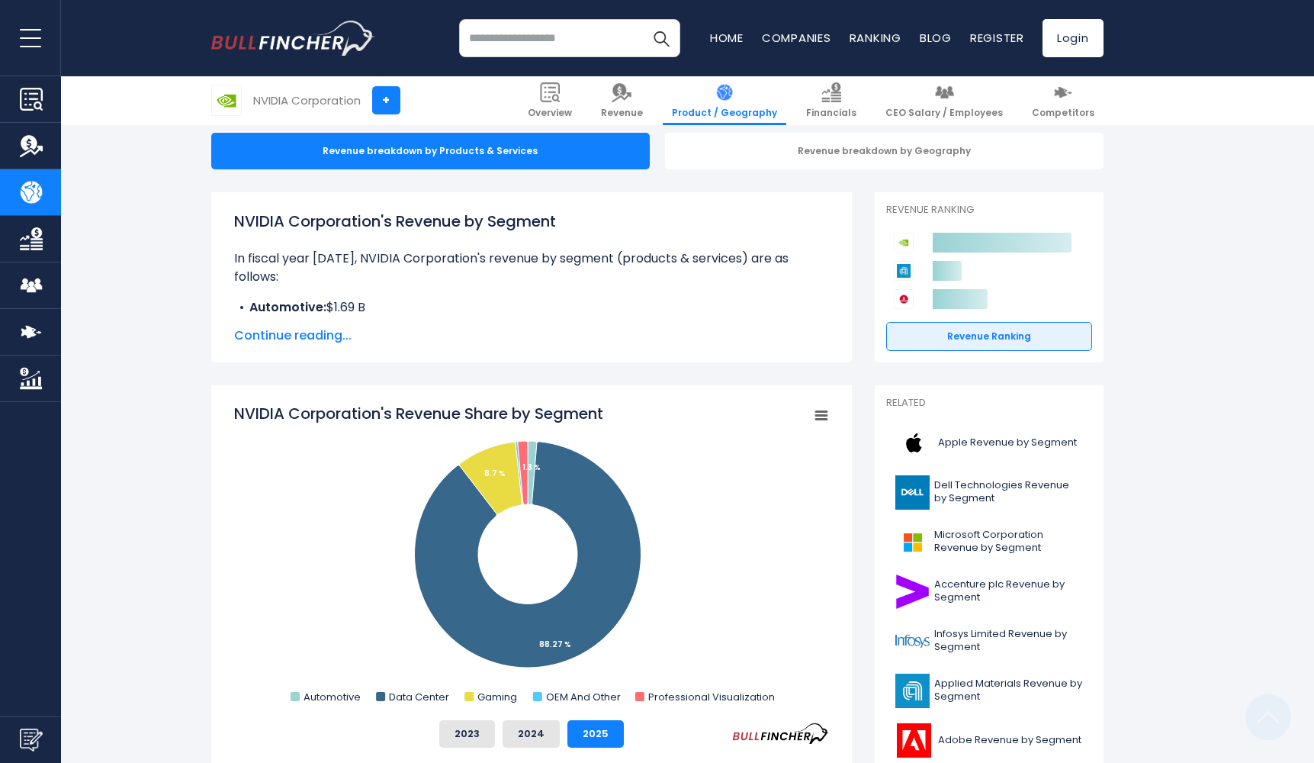
scroll to position [287, 0]
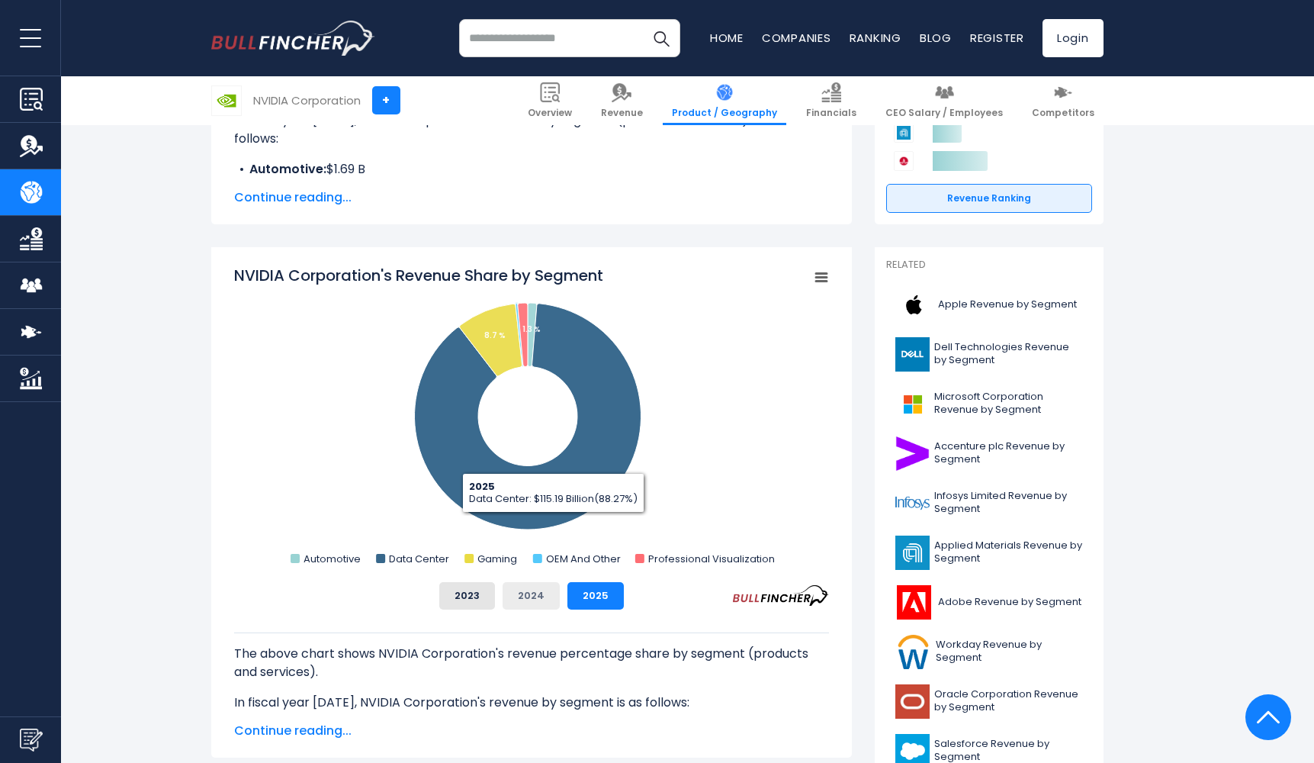
click at [538, 600] on button "2024" at bounding box center [531, 595] width 57 height 27
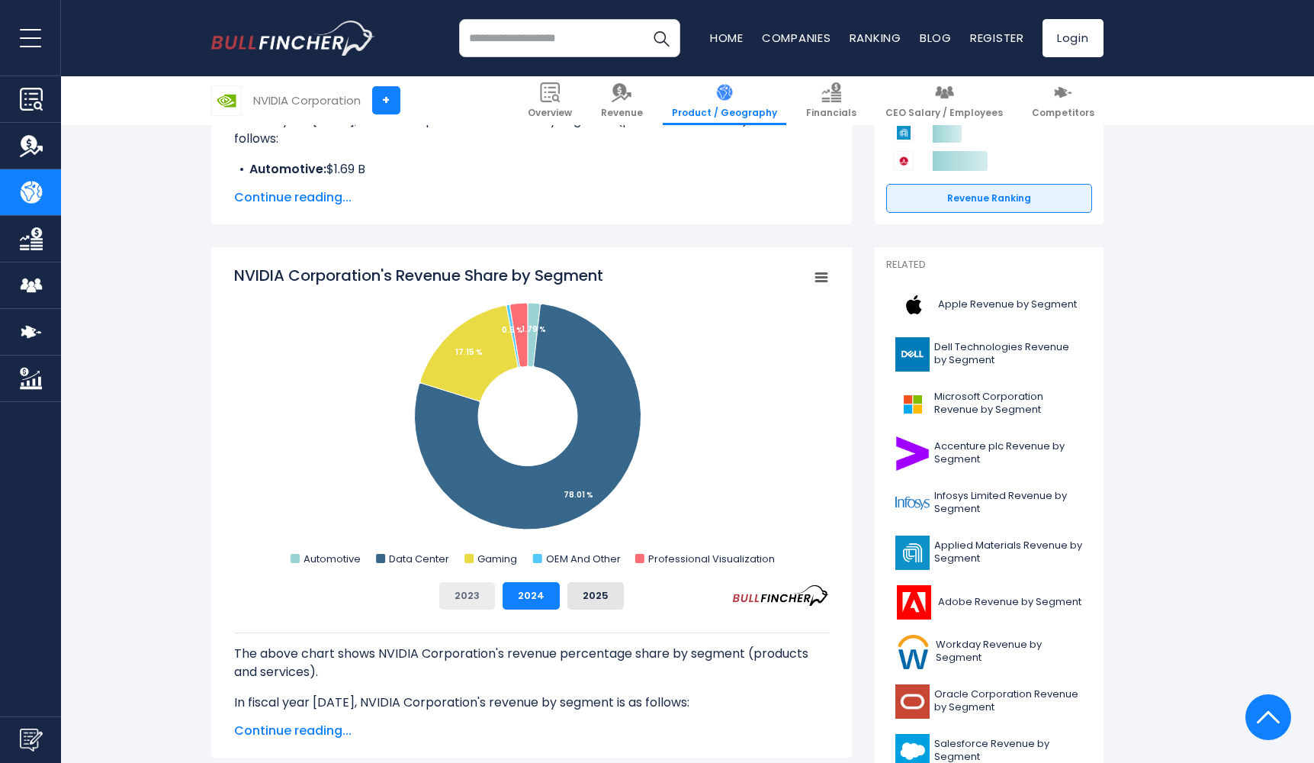
click at [488, 595] on button "2023" at bounding box center [467, 595] width 56 height 27
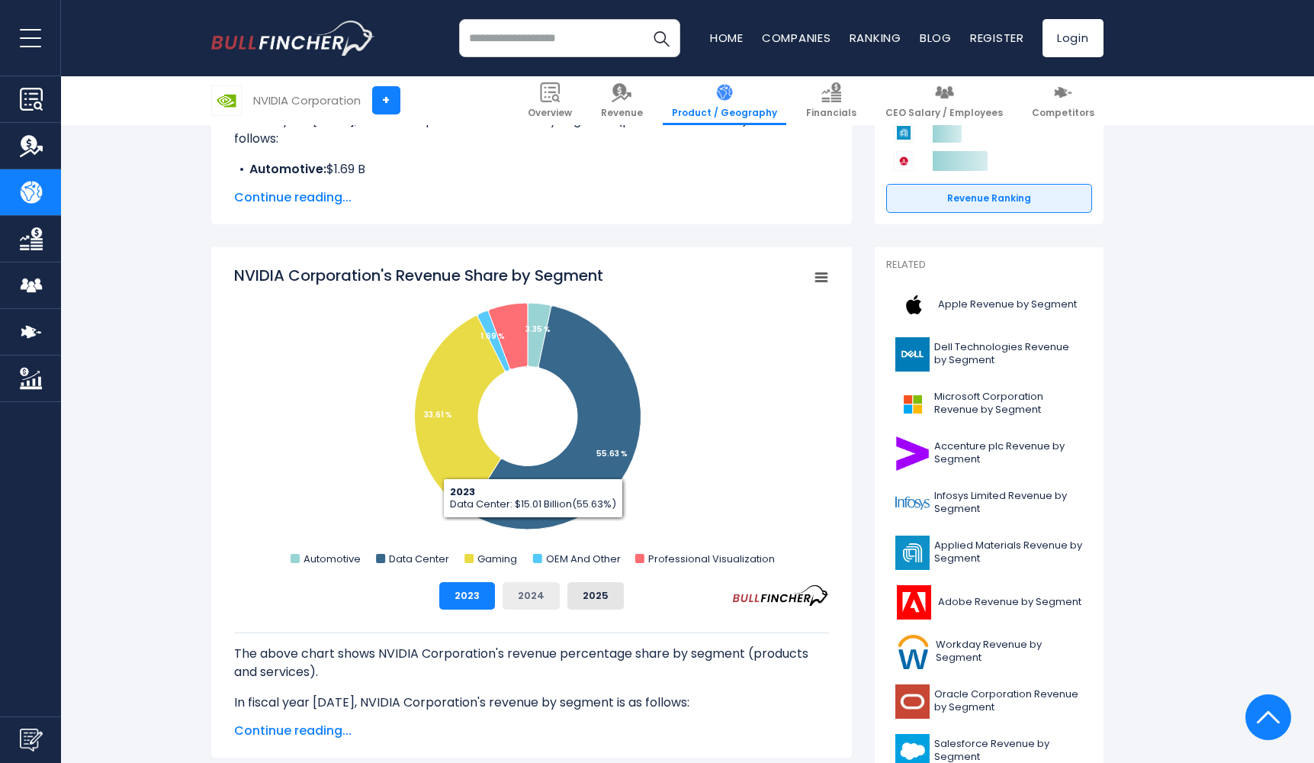
click at [527, 595] on button "2024" at bounding box center [531, 595] width 57 height 27
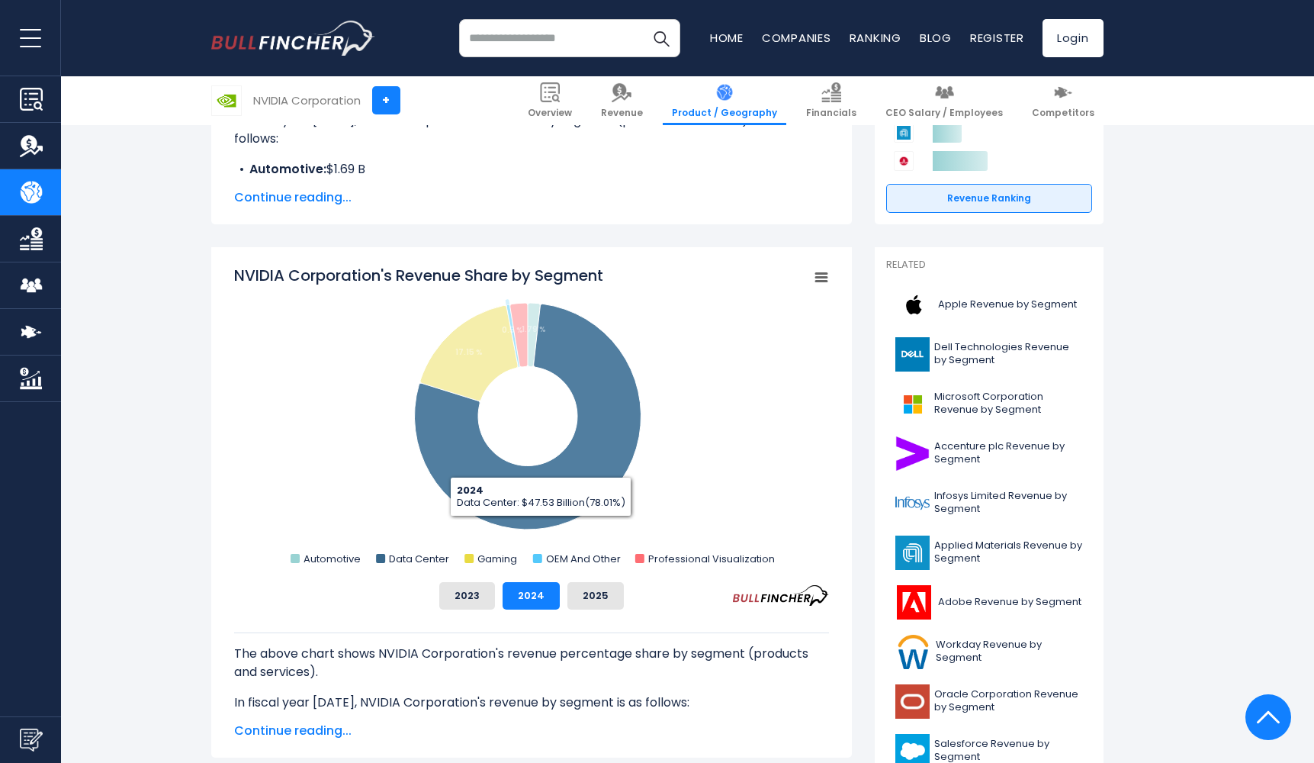
click at [581, 580] on div "NVIDIA Corporation's Revenue Share by Segment Created with Highcharts 12.1.2 Ch…" at bounding box center [531, 437] width 595 height 345
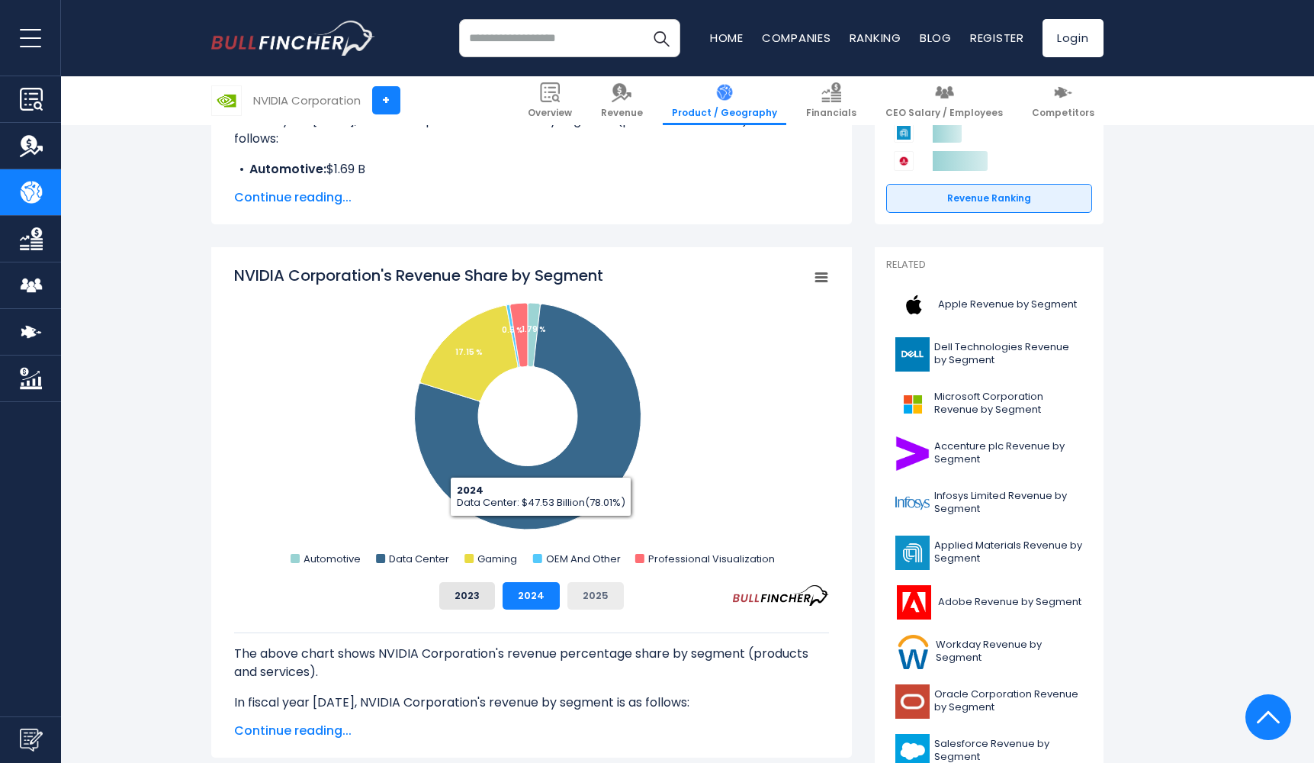
click at [581, 584] on button "2025" at bounding box center [596, 595] width 56 height 27
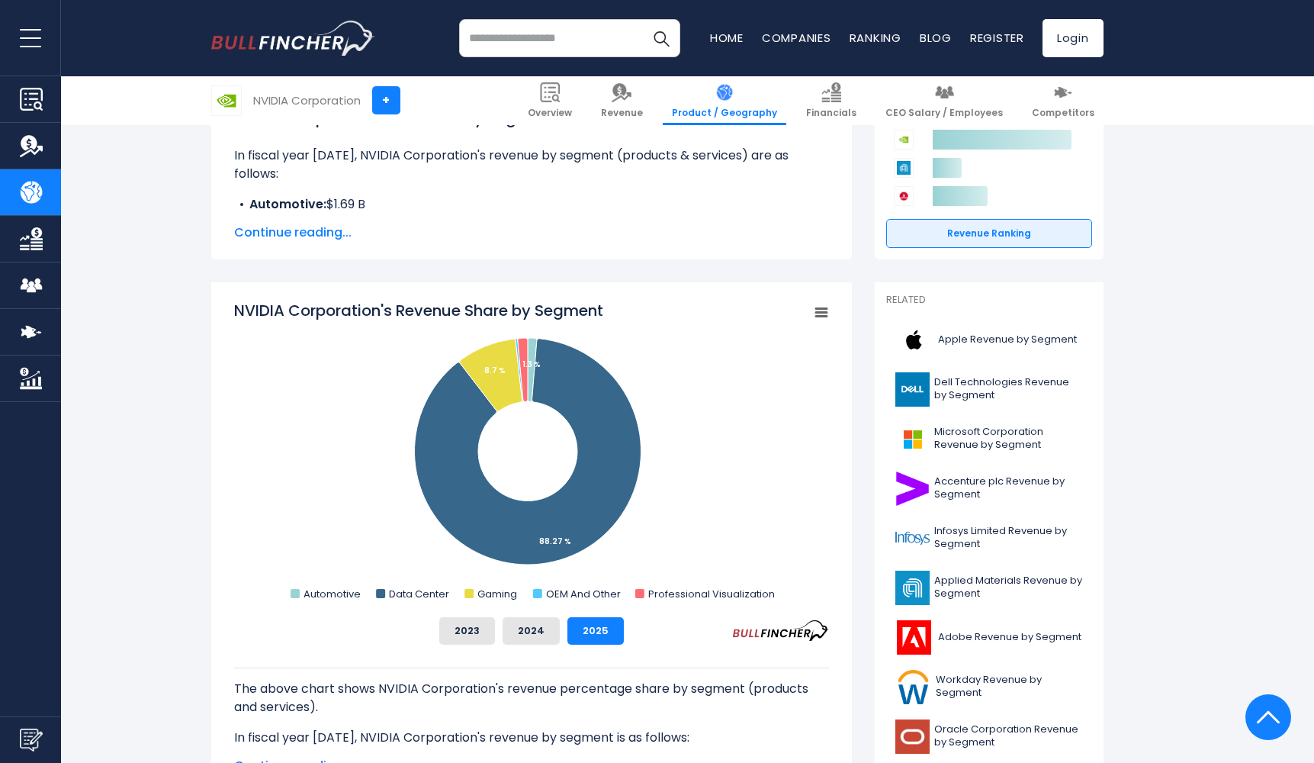
scroll to position [229, 0]
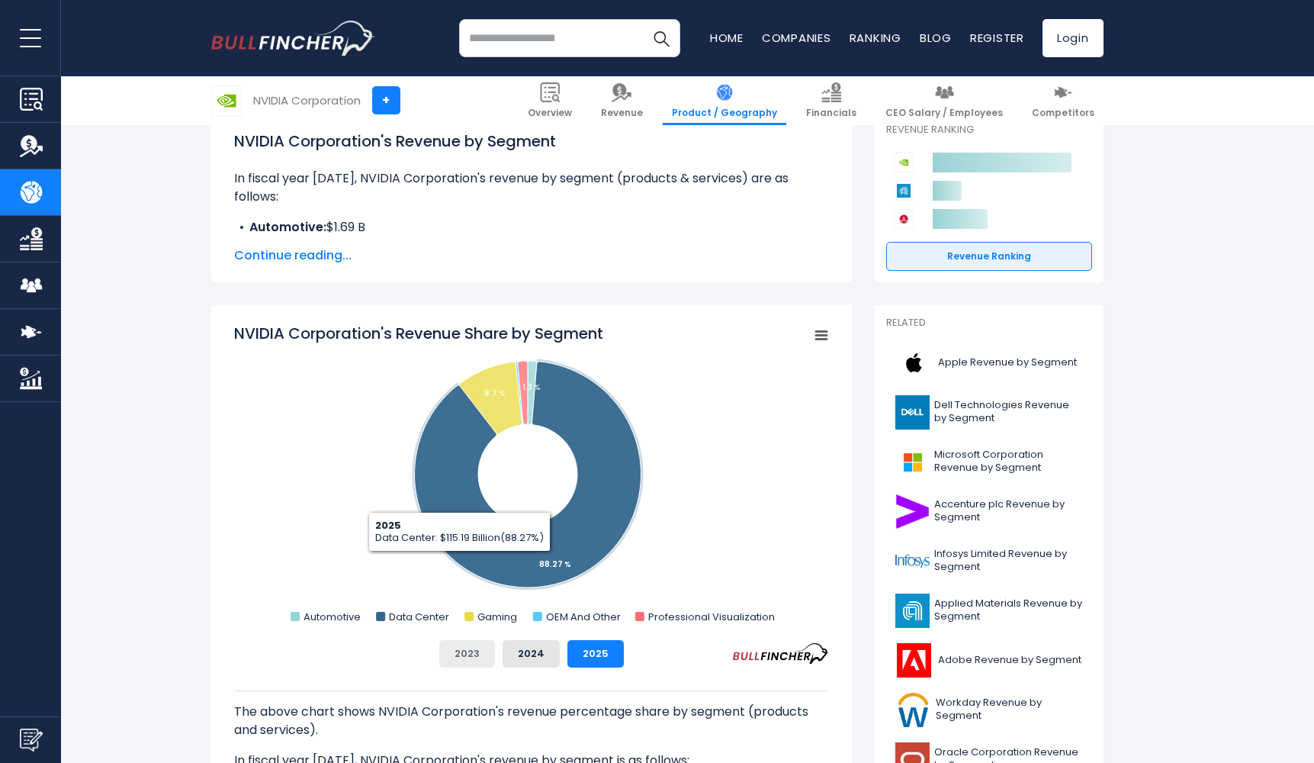
click at [468, 658] on button "2023" at bounding box center [467, 653] width 56 height 27
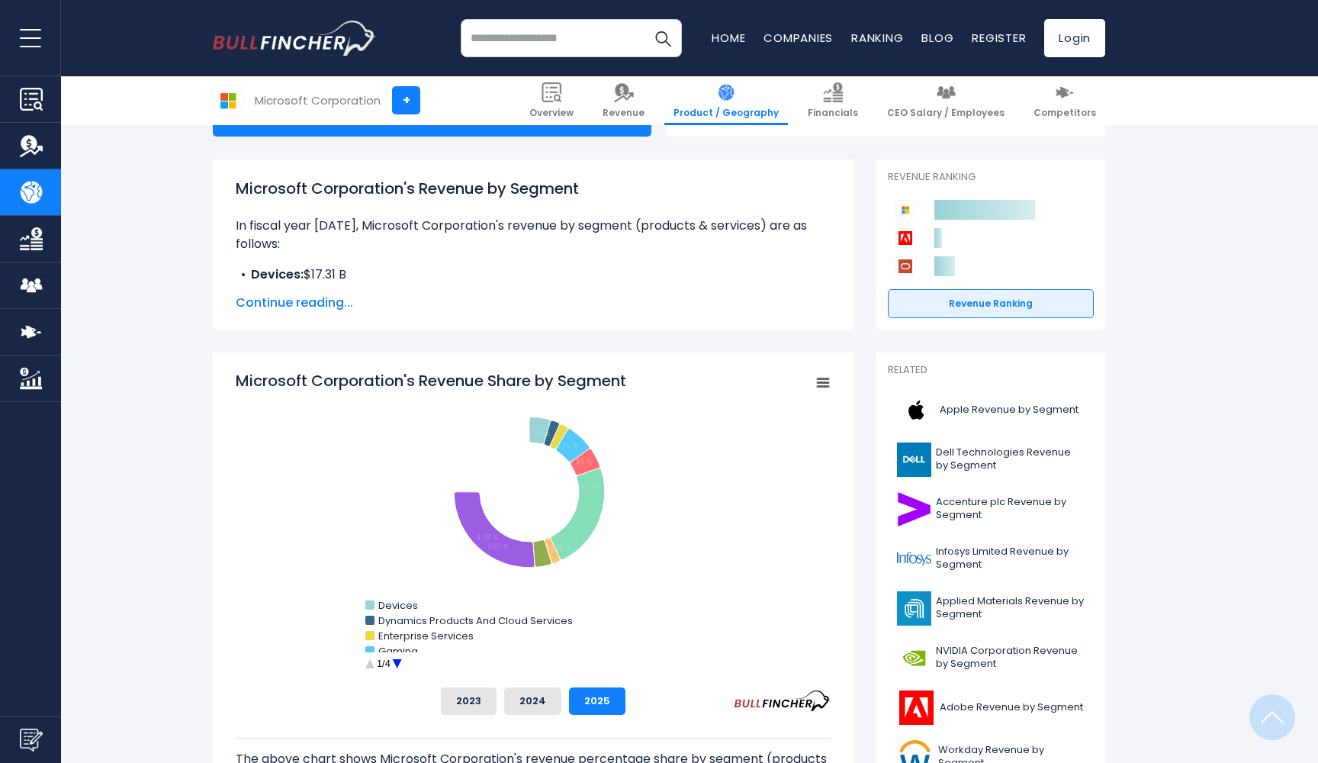
scroll to position [337, 0]
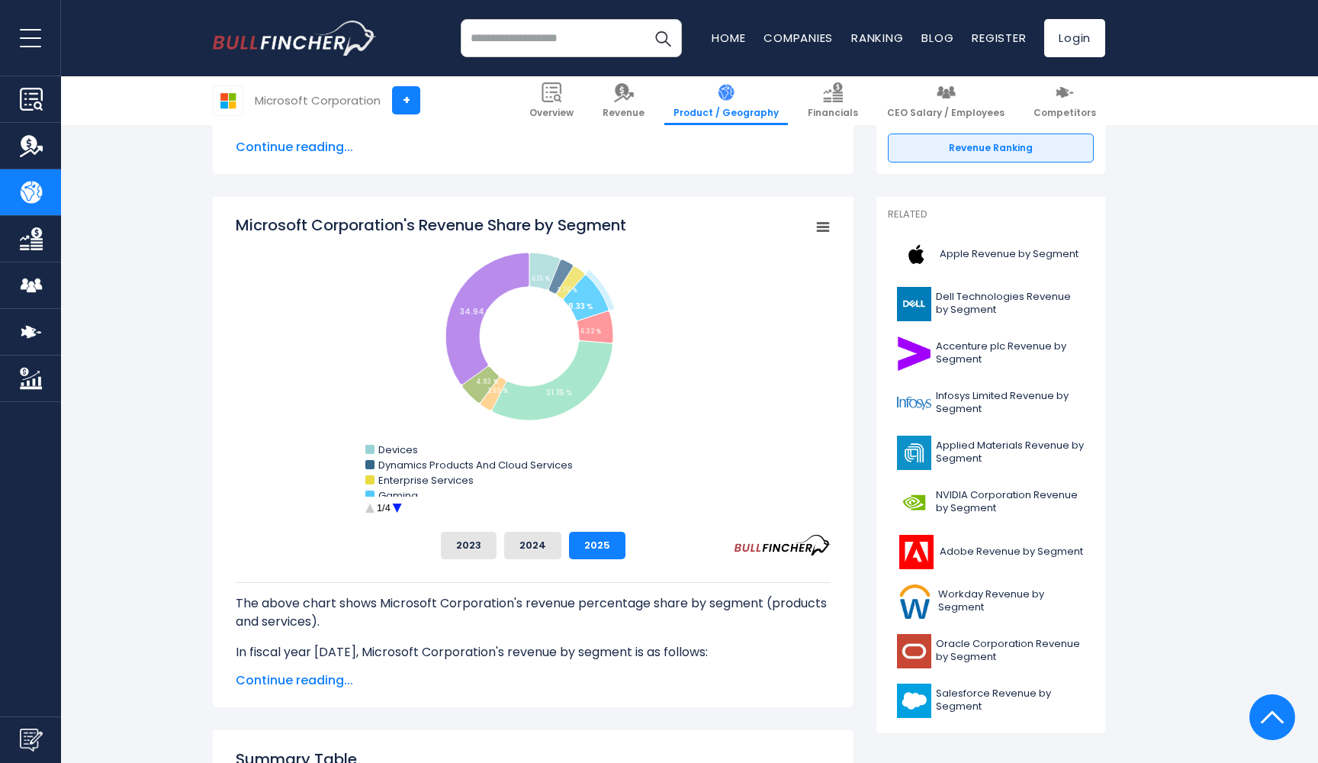
click at [398, 505] on circle "Microsoft Corporation's Revenue Share by Segment" at bounding box center [397, 509] width 24 height 24
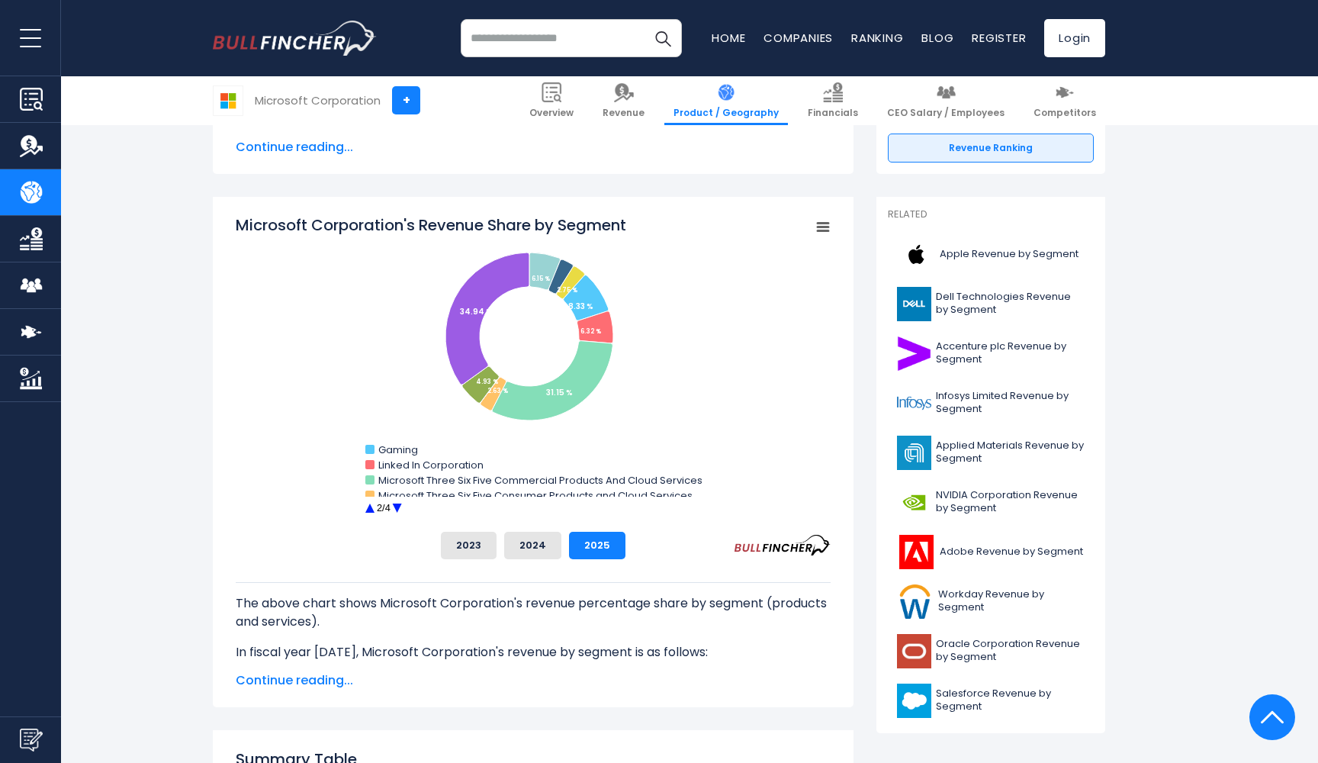
click at [398, 505] on circle "Microsoft Corporation's Revenue Share by Segment" at bounding box center [397, 509] width 24 height 24
